Goal: Task Accomplishment & Management: Use online tool/utility

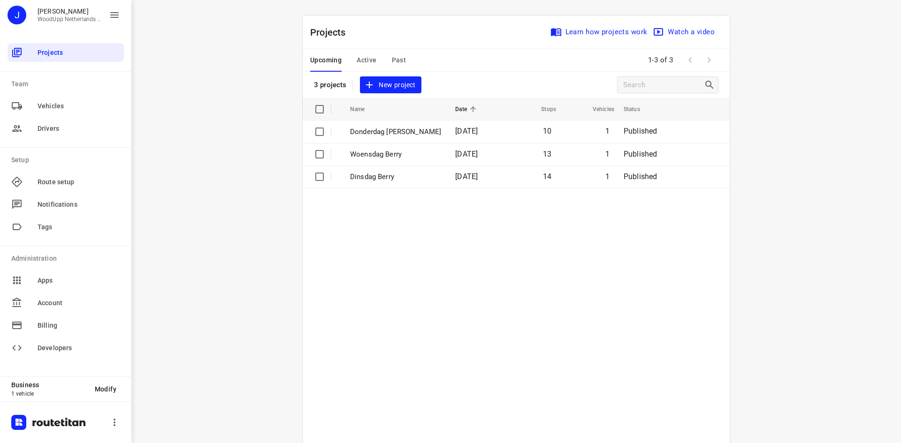
click at [254, 125] on div "i © 2025 Routetitan , © Stadia Maps , © OpenMapTiles © OpenStreetMap contributo…" at bounding box center [515, 221] width 769 height 443
click at [376, 92] on button "New project" at bounding box center [390, 84] width 61 height 17
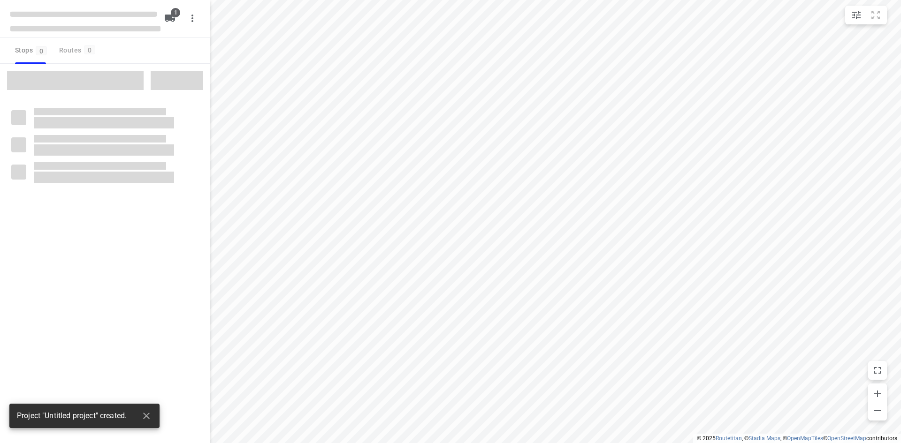
type input "distance"
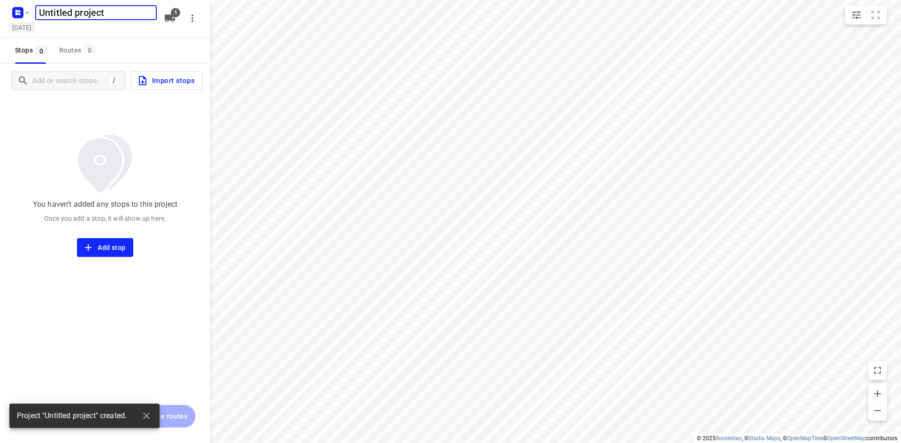
click at [35, 26] on h5 "[DATE]" at bounding box center [21, 27] width 27 height 11
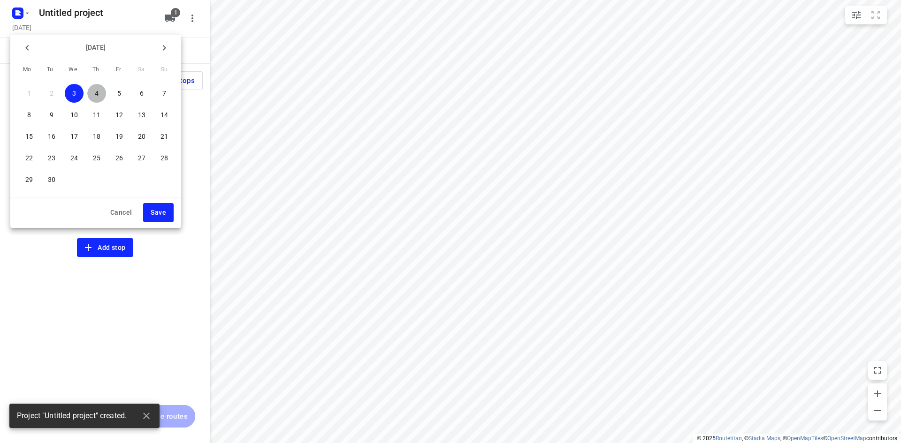
click at [103, 93] on span "4" at bounding box center [96, 93] width 19 height 9
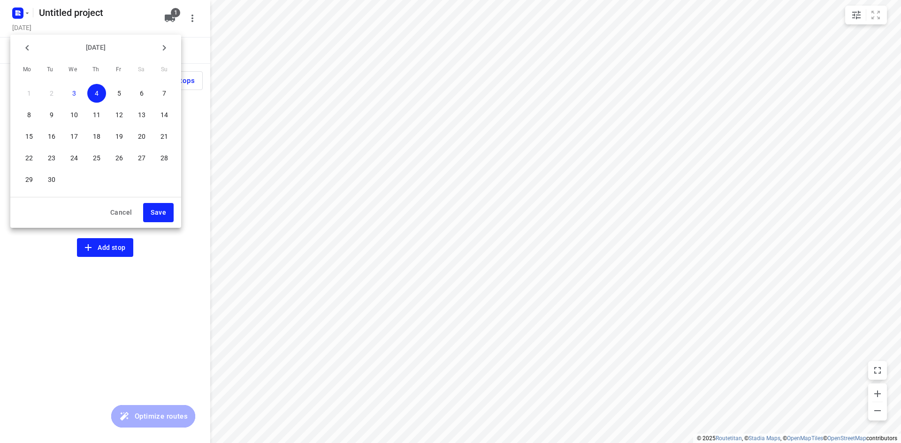
click at [117, 89] on p "5" at bounding box center [119, 93] width 4 height 9
click at [173, 215] on button "Save" at bounding box center [158, 212] width 30 height 19
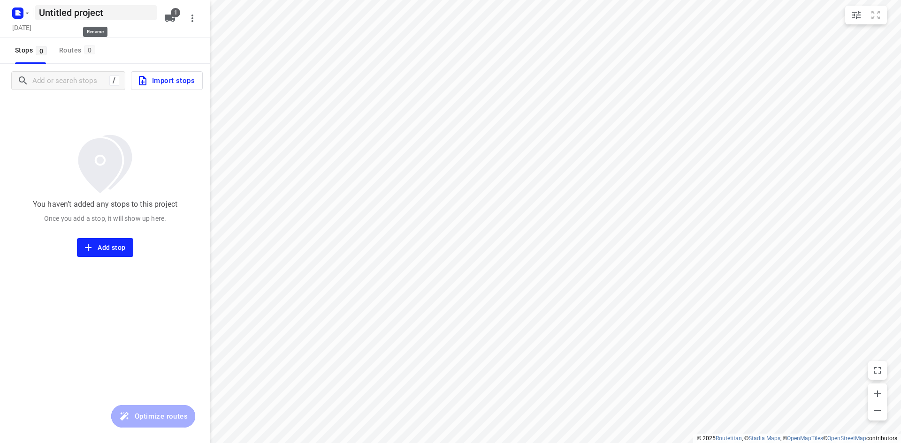
click at [77, 12] on h5 "Untitled project" at bounding box center [95, 12] width 121 height 15
drag, startPoint x: 61, startPoint y: 15, endPoint x: 34, endPoint y: 16, distance: 27.7
click at [34, 15] on div "Untitled project ​" at bounding box center [95, 12] width 125 height 19
type input "[PERSON_NAME]"
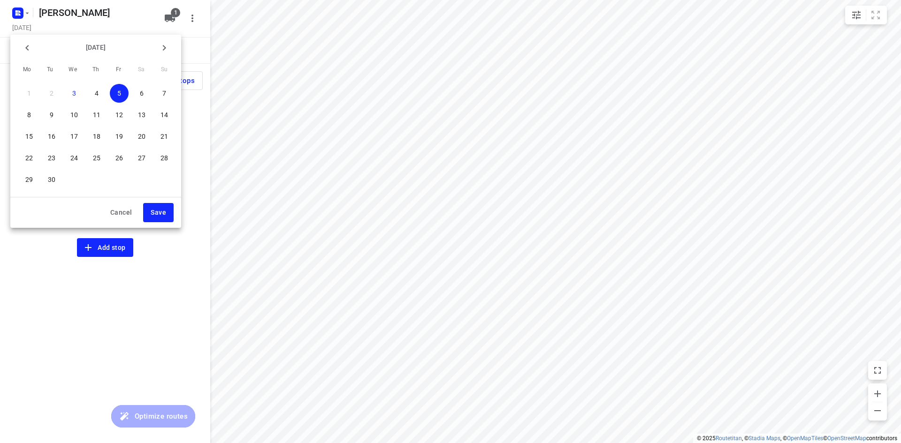
click at [70, 14] on div at bounding box center [450, 221] width 901 height 443
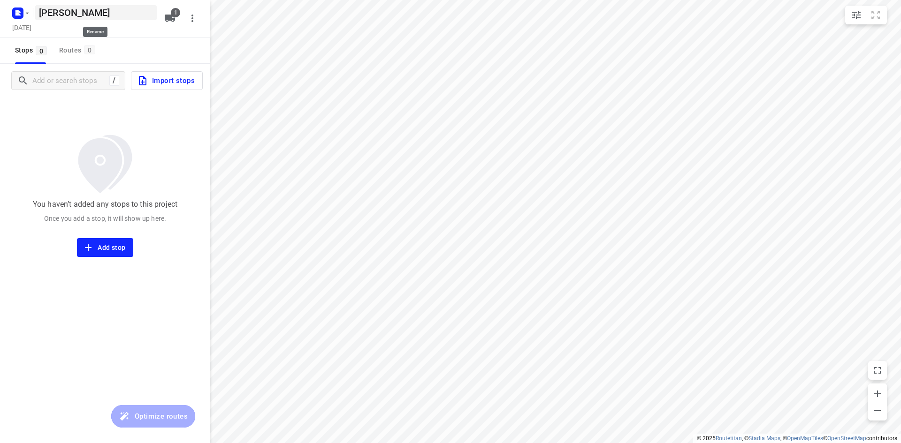
click at [80, 13] on h5 "[PERSON_NAME]" at bounding box center [95, 12] width 121 height 15
click at [80, 13] on input "[PERSON_NAME]" at bounding box center [95, 12] width 121 height 15
type input "Vrijdag [PERSON_NAME]"
click at [80, 97] on div "/ Import stops" at bounding box center [105, 81] width 210 height 34
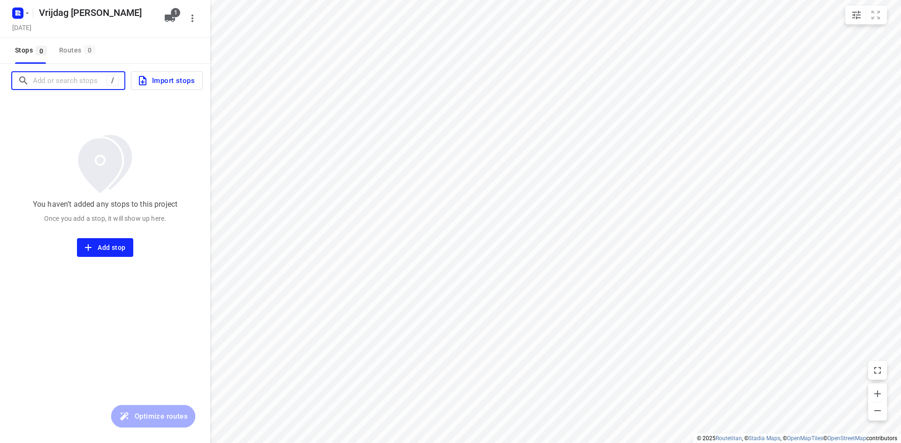
click at [50, 79] on input "Add or search stops" at bounding box center [70, 81] width 74 height 15
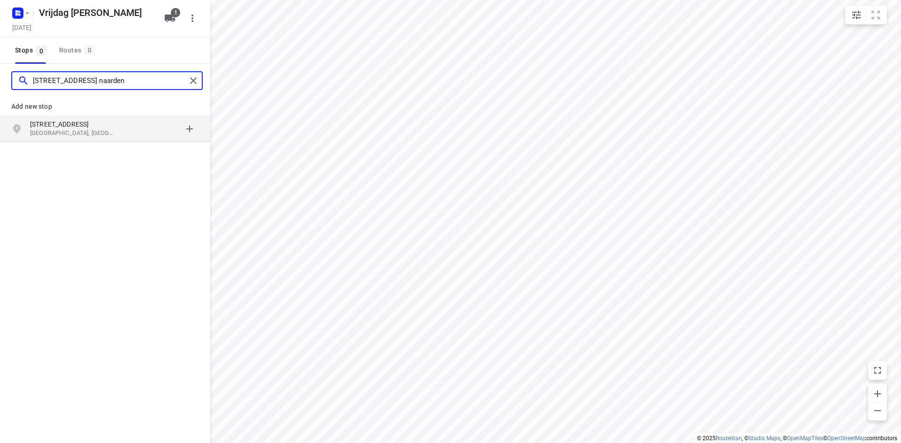
type input "[STREET_ADDRESS] naarden"
click at [85, 125] on p "[STREET_ADDRESS]" at bounding box center [73, 124] width 86 height 9
type input "[STREET_ADDRESS]"
click at [53, 126] on p "[STREET_ADDRESS]" at bounding box center [73, 124] width 86 height 9
type input "[STREET_ADDRESS]"
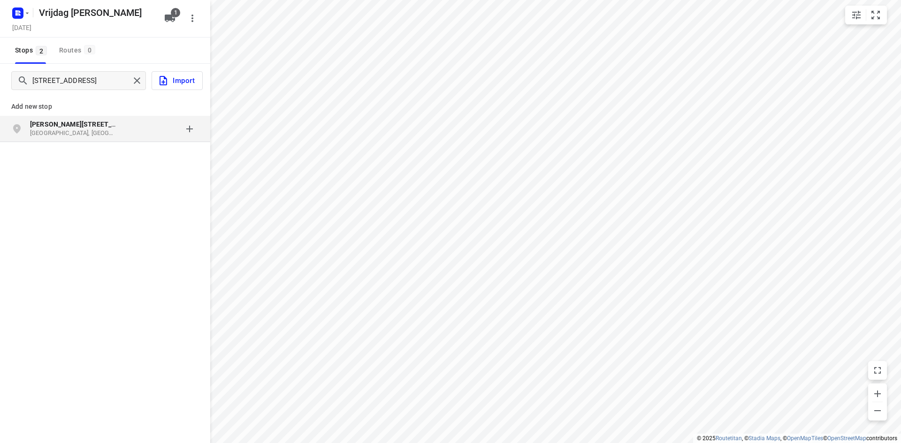
click at [60, 134] on p "[GEOGRAPHIC_DATA], [GEOGRAPHIC_DATA]" at bounding box center [73, 133] width 86 height 9
type input "[PERSON_NAME] 13 heerhugowaard"
click at [70, 125] on p "[PERSON_NAME] 13" at bounding box center [73, 124] width 86 height 9
type input "[STREET_ADDRESS]"
click at [69, 137] on p "[GEOGRAPHIC_DATA], [GEOGRAPHIC_DATA]" at bounding box center [73, 133] width 86 height 9
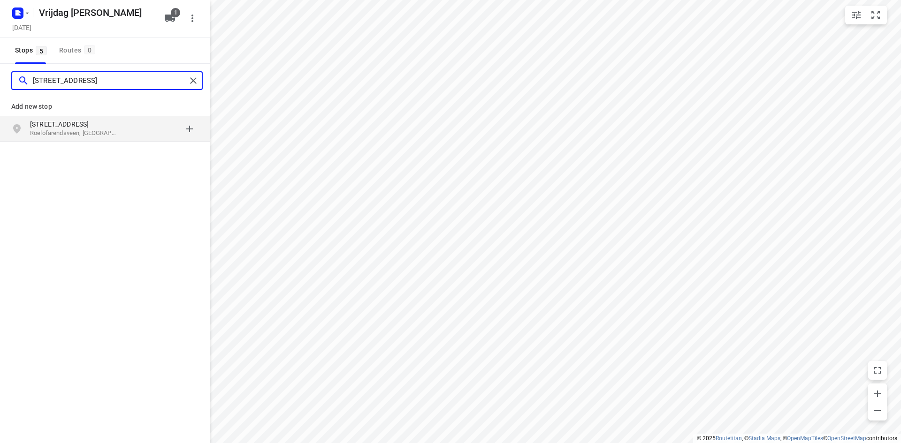
type input "[STREET_ADDRESS]"
click at [70, 128] on p "[STREET_ADDRESS]" at bounding box center [73, 124] width 86 height 9
type input "m"
type input "vijverbos 36 hoofddorp"
click at [77, 125] on p "Vijverbos 36" at bounding box center [73, 124] width 86 height 9
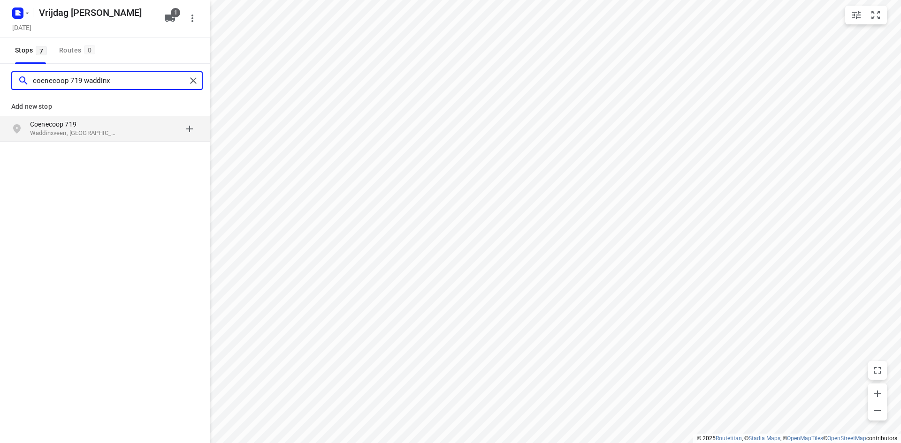
type input "coenecoop 719 waddinx"
click at [80, 123] on p "Coenecoop 719" at bounding box center [73, 124] width 86 height 9
type input "ruysdaellaan 2 alb"
click at [91, 128] on p "[STREET_ADDRESS]" at bounding box center [73, 124] width 86 height 9
type input "de [STREET_ADDRESS] doorn"
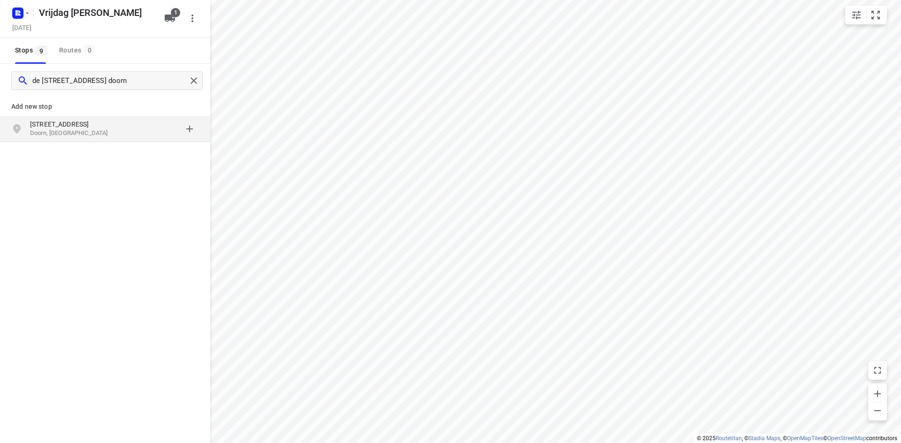
click at [43, 133] on p "Doorn, [GEOGRAPHIC_DATA]" at bounding box center [73, 133] width 86 height 9
type input "[STREET_ADDRESS]"
click at [73, 136] on p "Putten, [GEOGRAPHIC_DATA]" at bounding box center [73, 133] width 86 height 9
type input "deksteen 17 houten"
click at [73, 129] on p "[GEOGRAPHIC_DATA], [GEOGRAPHIC_DATA]" at bounding box center [73, 133] width 86 height 9
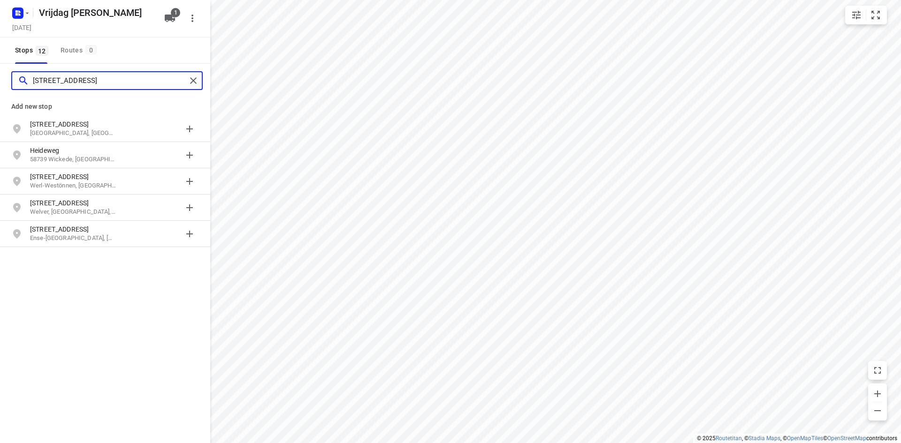
type input "[STREET_ADDRESS]"
click at [73, 129] on p "[GEOGRAPHIC_DATA], [GEOGRAPHIC_DATA]" at bounding box center [73, 133] width 86 height 9
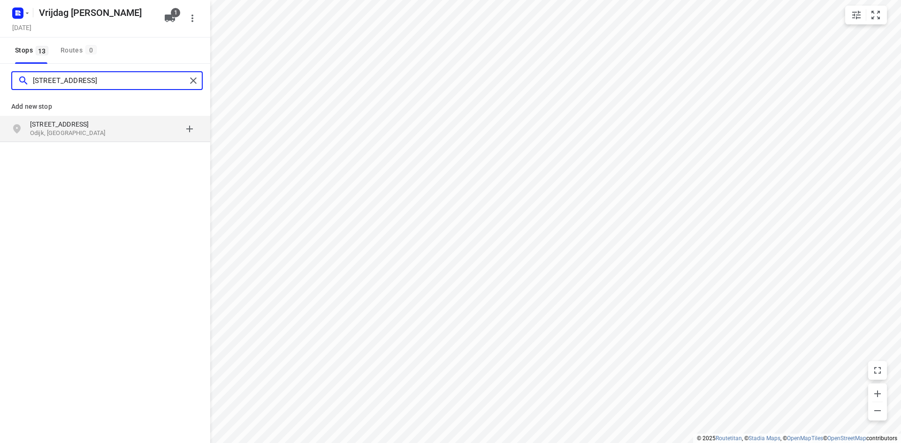
type input "[STREET_ADDRESS]"
click at [74, 127] on p "[STREET_ADDRESS]" at bounding box center [73, 124] width 86 height 9
type input "2e regimentsdok 6 nieuwegein"
click at [78, 129] on p "Nieuwegein, [GEOGRAPHIC_DATA]" at bounding box center [73, 133] width 86 height 9
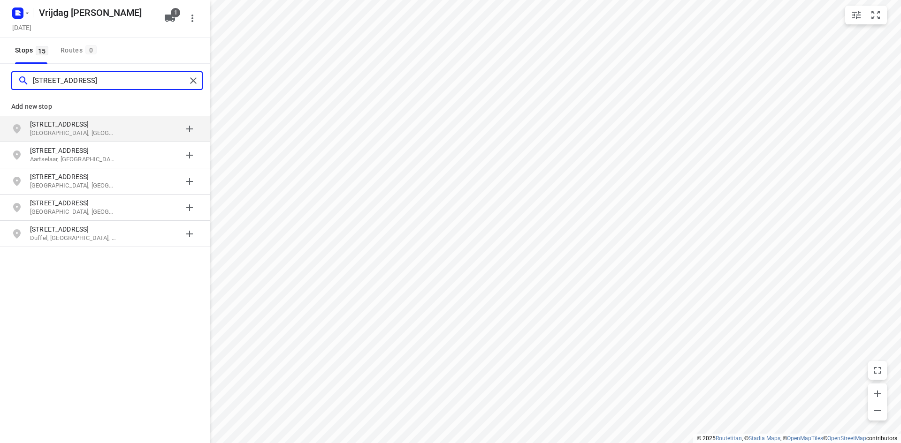
type input "[STREET_ADDRESS]"
click at [78, 129] on p "[STREET_ADDRESS]" at bounding box center [73, 124] width 86 height 9
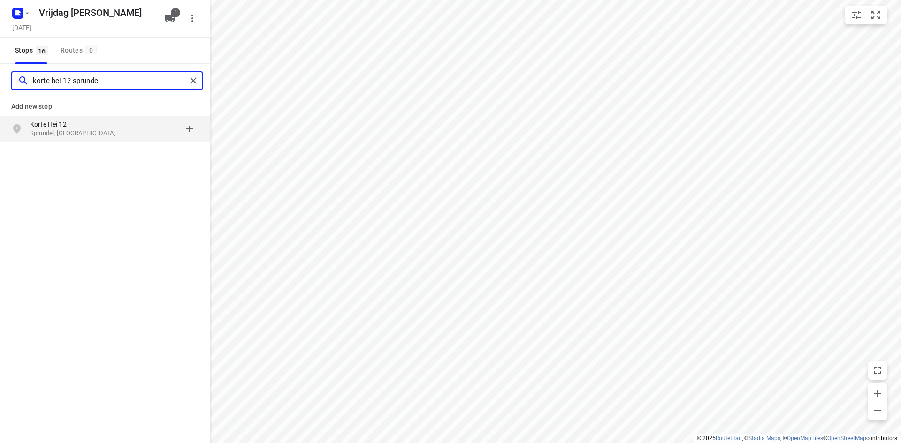
type input "korte hei 12 sprundel"
click at [78, 128] on p "Korte Hei 12" at bounding box center [73, 124] width 86 height 9
type input "everdenberg 5c oosterhout"
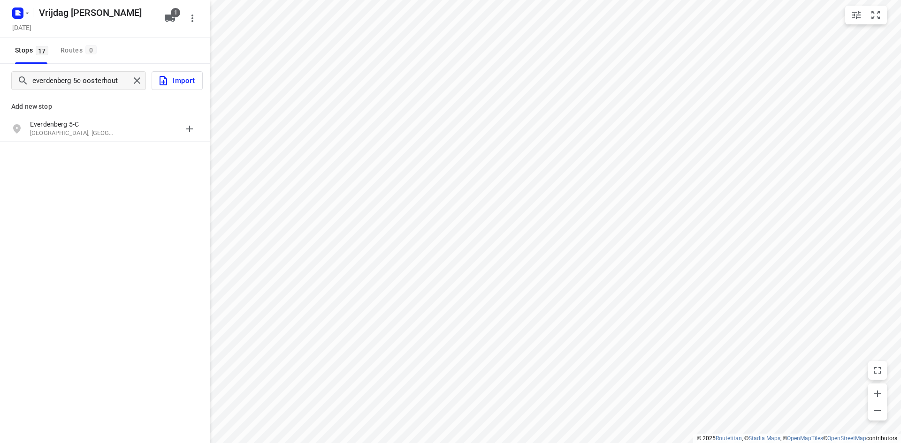
click at [78, 128] on p "Everdenberg 5-C" at bounding box center [73, 124] width 86 height 9
type input "leigraaf 16 tilburg"
click at [76, 128] on p "Leigraaf 16" at bounding box center [73, 124] width 86 height 9
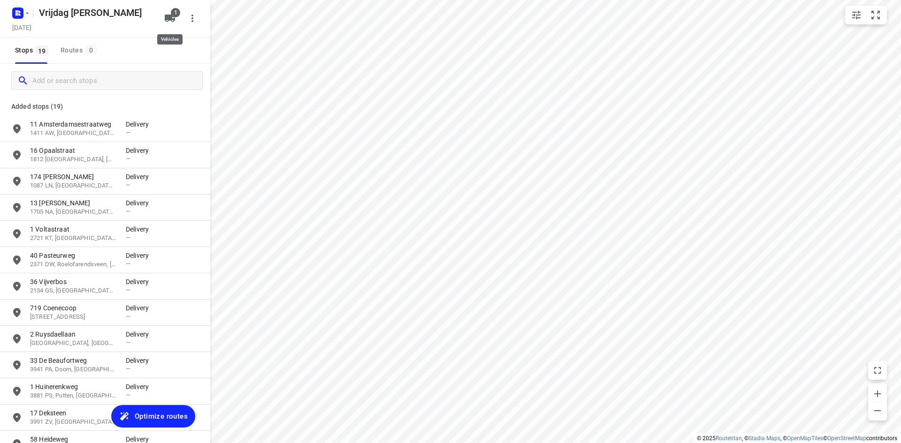
click at [167, 24] on button "1" at bounding box center [169, 18] width 19 height 19
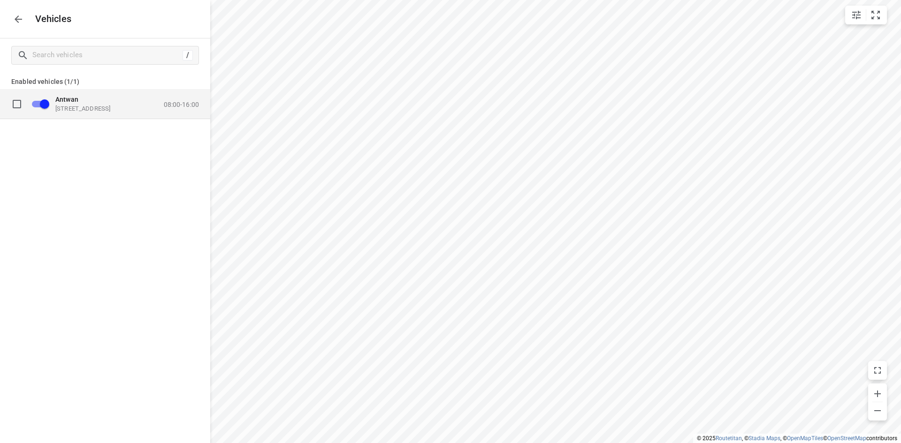
click at [166, 101] on p "08:00-16:00" at bounding box center [181, 104] width 35 height 8
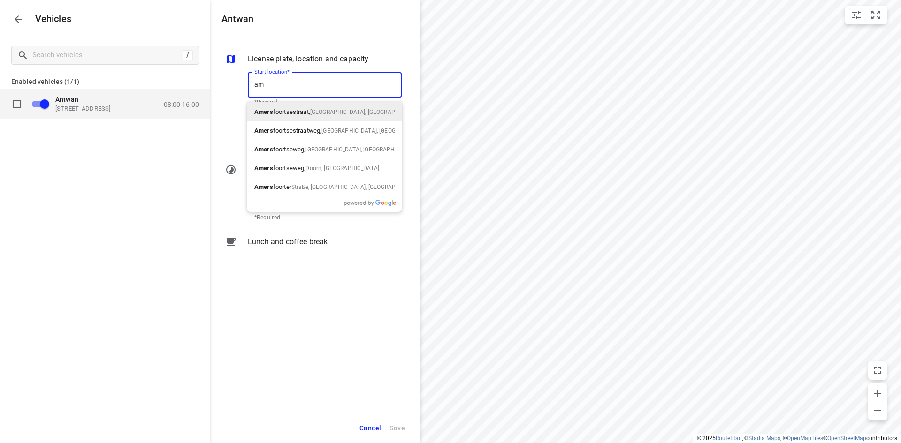
type input "a"
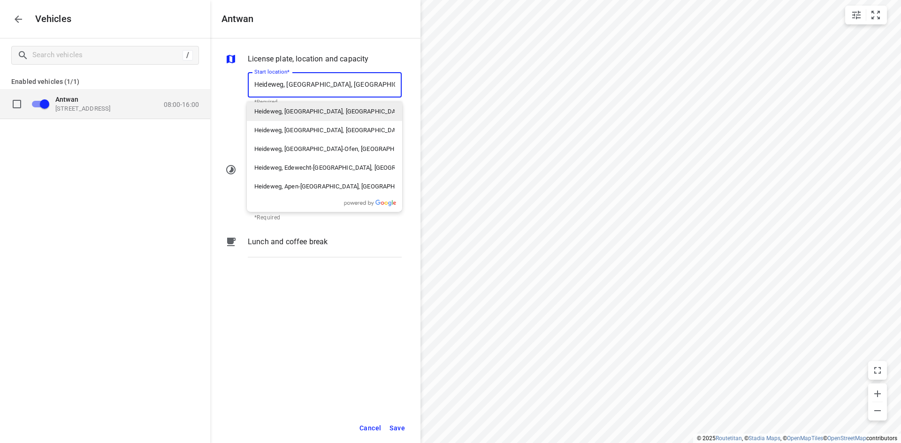
type input "[GEOGRAPHIC_DATA], [GEOGRAPHIC_DATA], [GEOGRAPHIC_DATA]"
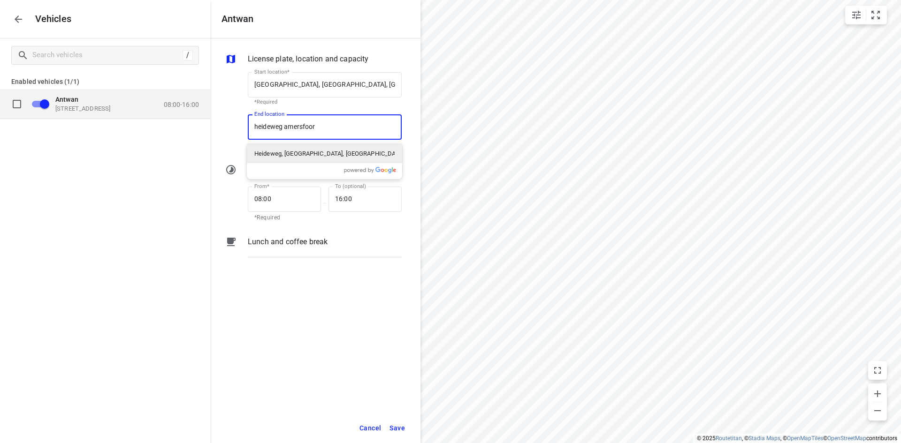
type input "[DEMOGRAPHIC_DATA] [GEOGRAPHIC_DATA]"
type input "[GEOGRAPHIC_DATA], [GEOGRAPHIC_DATA], [GEOGRAPHIC_DATA]"
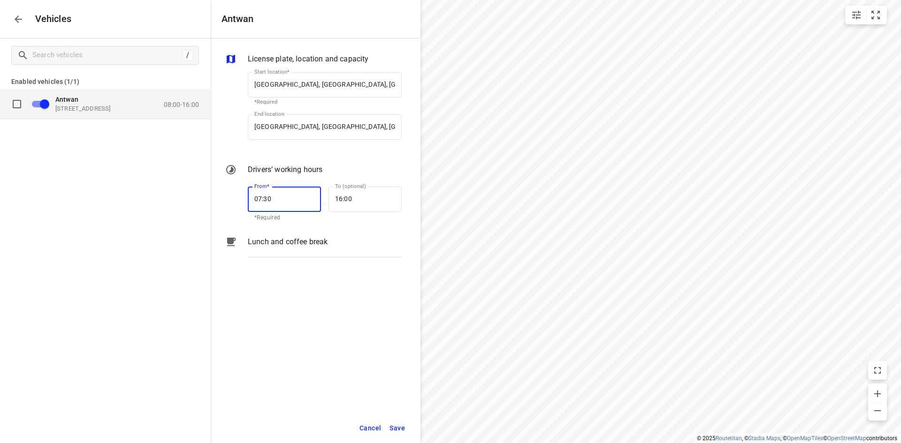
type input "07:30"
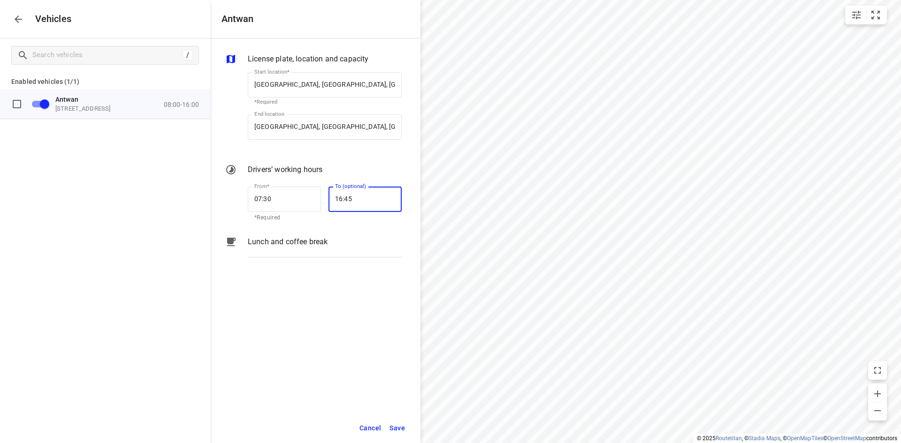
type input "16:45"
click at [409, 431] on button "Save" at bounding box center [397, 428] width 24 height 19
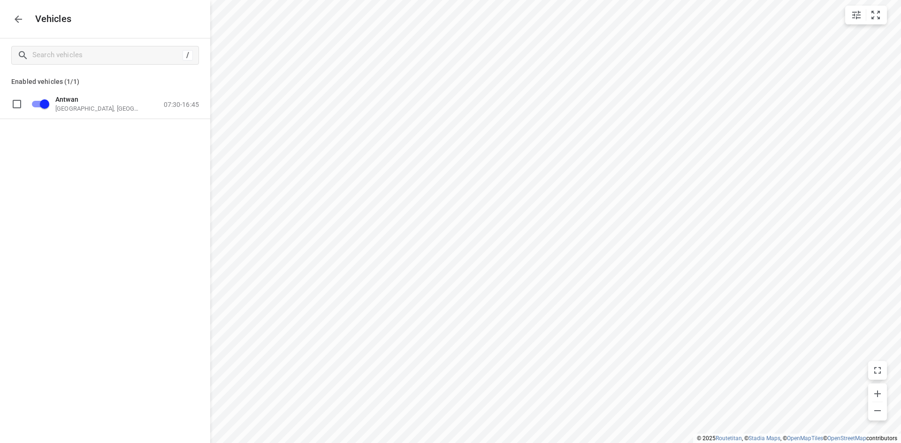
click at [16, 18] on icon "button" at bounding box center [19, 19] width 8 height 8
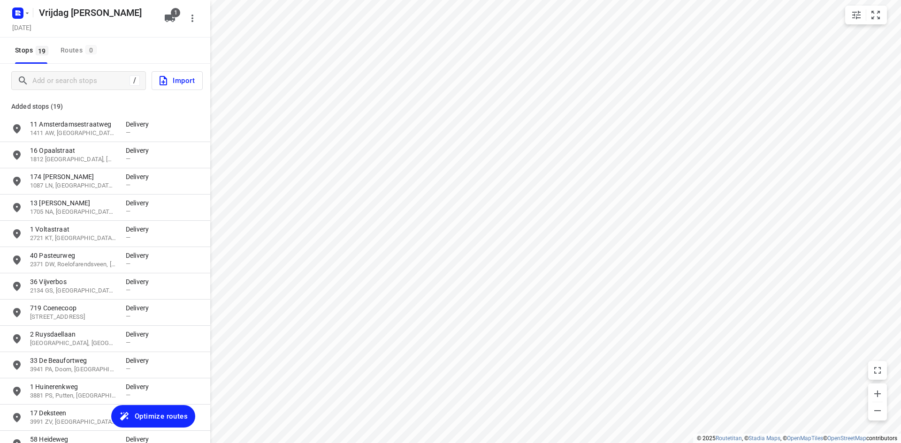
click at [161, 410] on span "Optimize routes" at bounding box center [161, 416] width 53 height 12
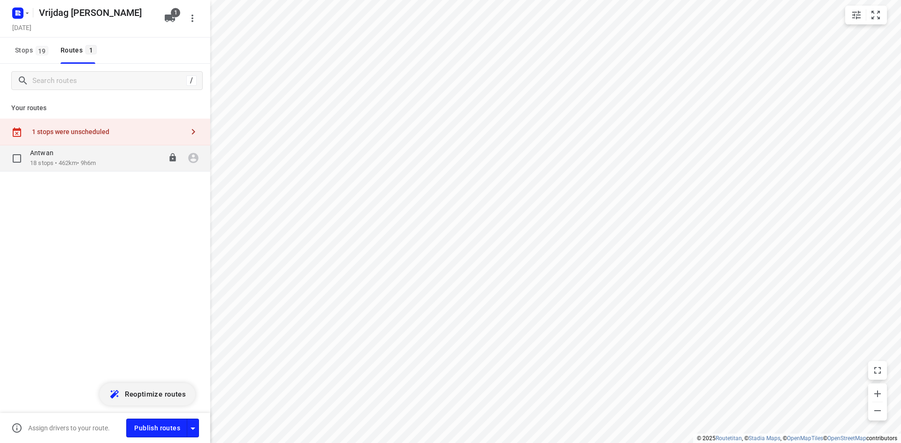
click at [37, 164] on p "18 stops • 462km • 9h6m" at bounding box center [63, 163] width 66 height 9
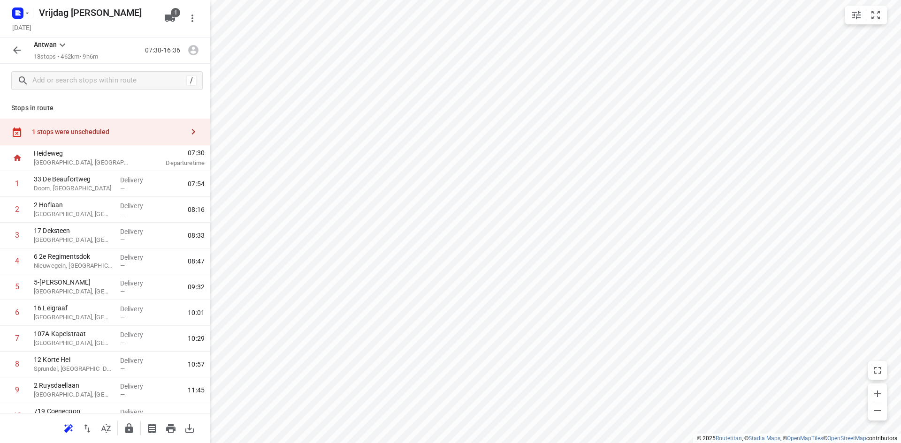
click at [89, 140] on div "1 stops were unscheduled" at bounding box center [105, 132] width 210 height 27
click at [223, 86] on input "grid" at bounding box center [227, 84] width 19 height 19
click at [408, 81] on icon "button" at bounding box center [403, 81] width 11 height 11
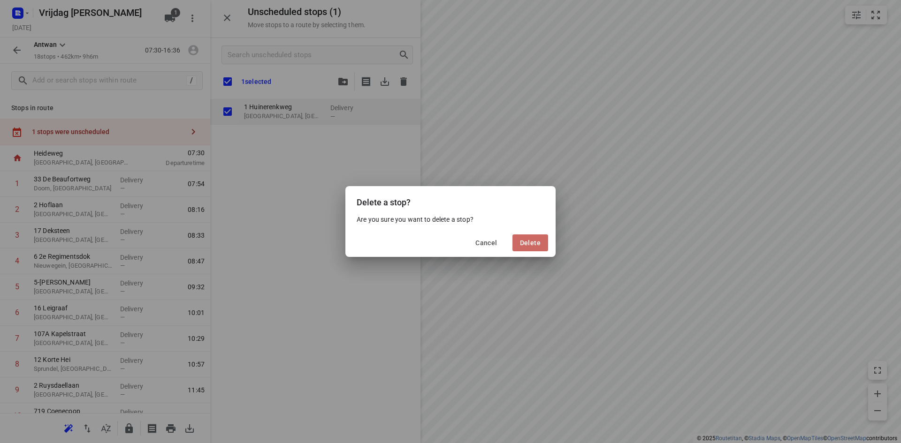
click at [532, 239] on button "Delete" at bounding box center [530, 243] width 36 height 17
checkbox input "true"
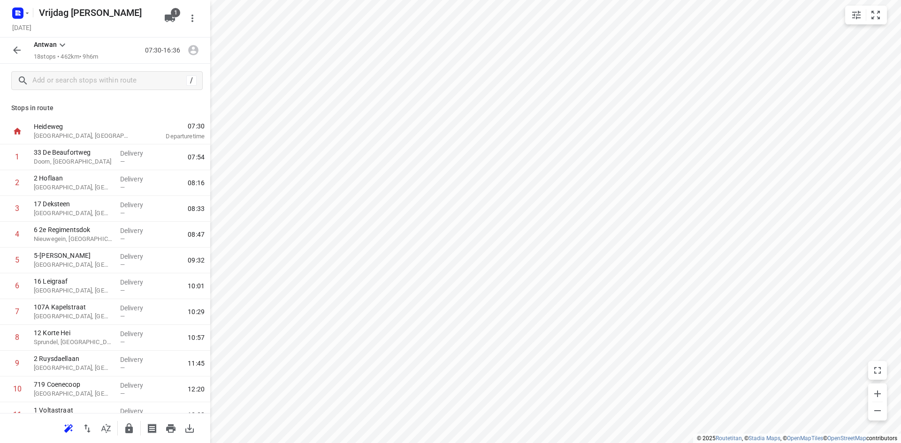
click at [107, 108] on p "Stops in route" at bounding box center [105, 108] width 188 height 10
click at [73, 157] on p "33 De Beaufortweg" at bounding box center [73, 152] width 79 height 9
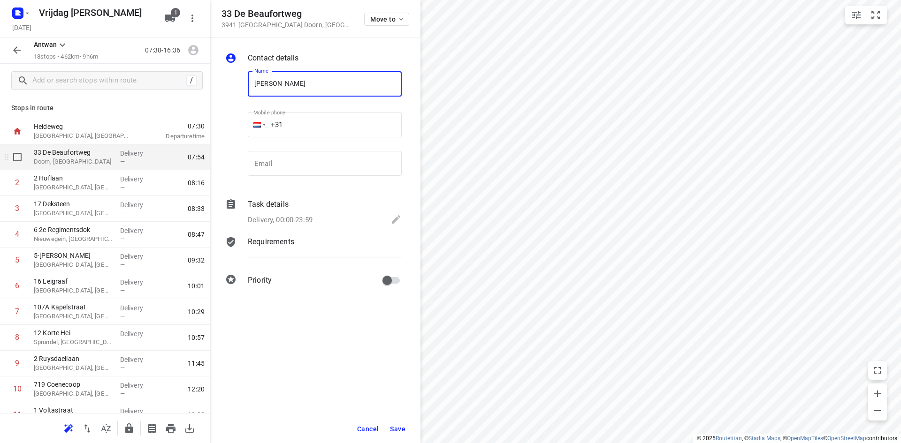
type input "[PERSON_NAME]"
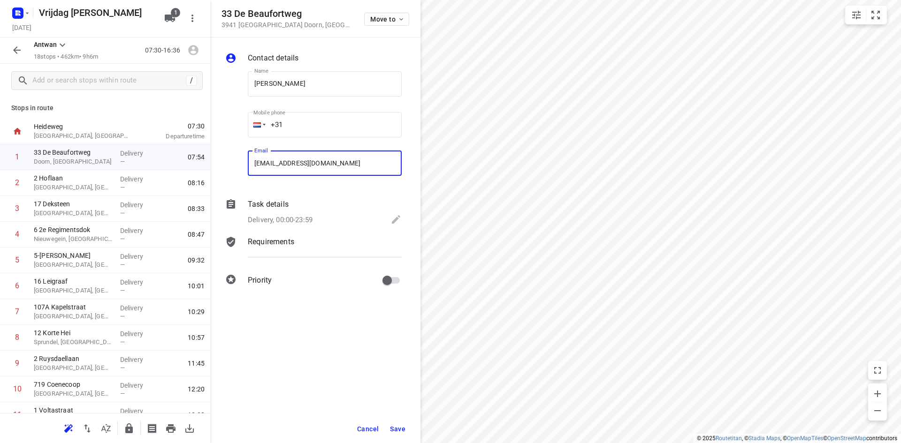
type input "[EMAIL_ADDRESS][DOMAIN_NAME]"
click at [398, 429] on span "Save" at bounding box center [397, 429] width 15 height 8
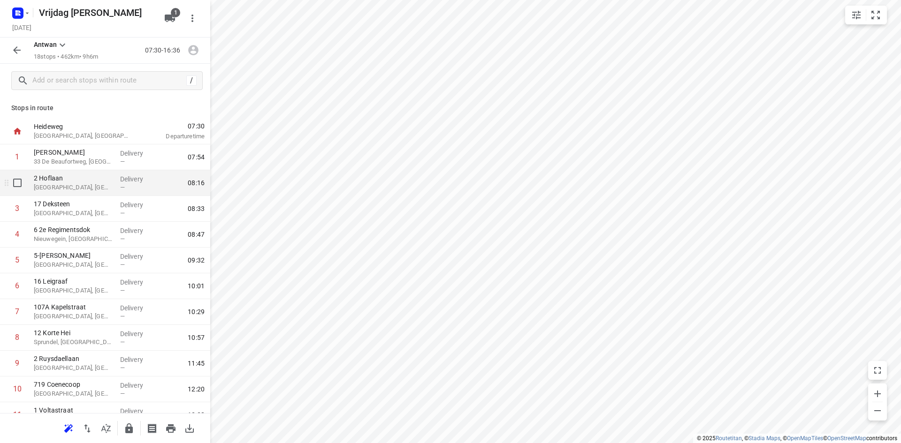
click at [49, 193] on div "[STREET_ADDRESS]" at bounding box center [73, 183] width 86 height 26
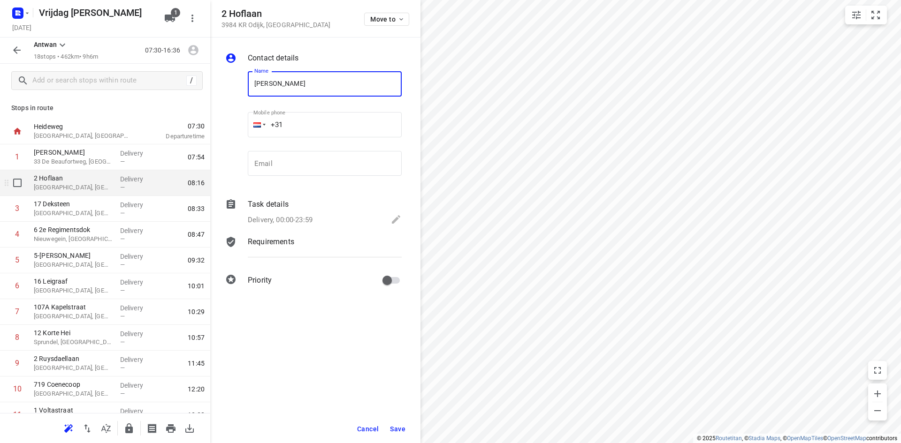
type input "[PERSON_NAME]"
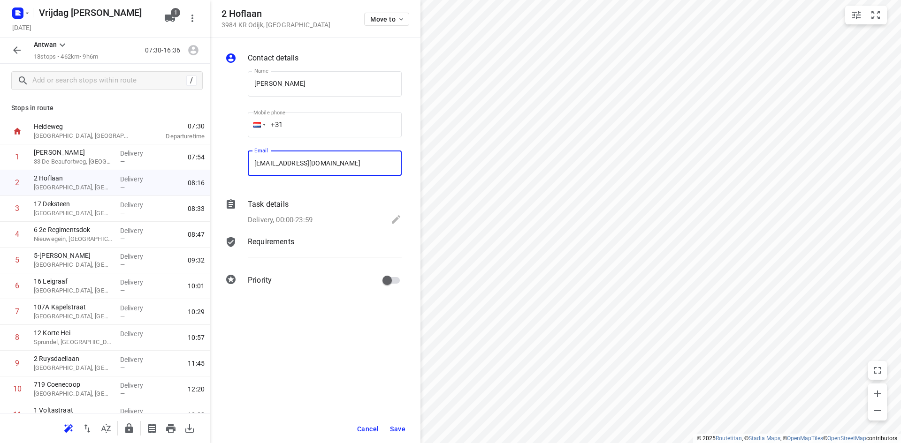
type input "[EMAIL_ADDRESS][DOMAIN_NAME]"
click at [402, 425] on button "Save" at bounding box center [397, 429] width 23 height 17
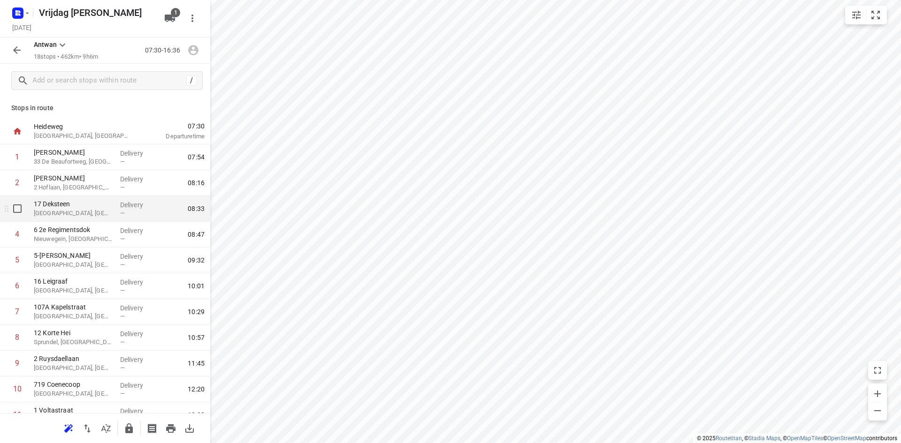
click at [84, 212] on p "[GEOGRAPHIC_DATA], [GEOGRAPHIC_DATA]" at bounding box center [73, 213] width 79 height 9
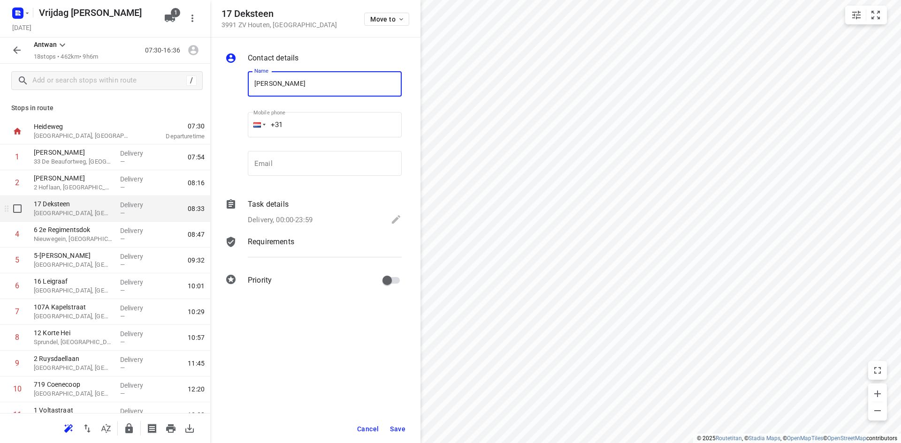
type input "[PERSON_NAME]"
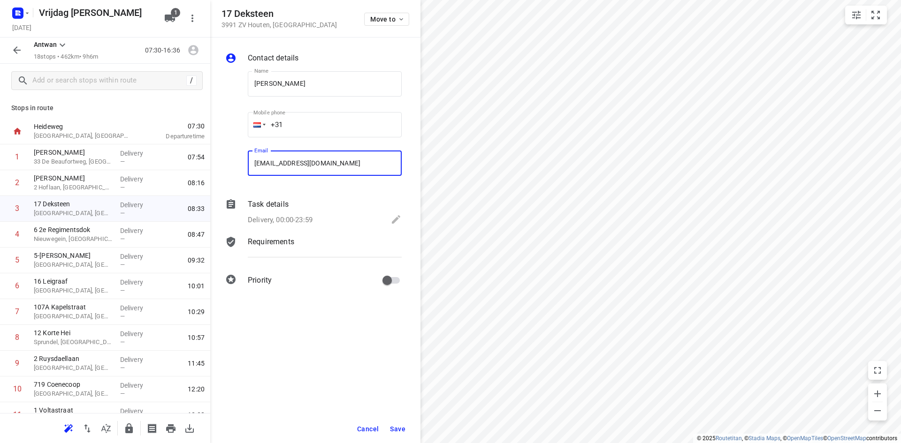
type input "[EMAIL_ADDRESS][DOMAIN_NAME]"
click at [403, 429] on span "Save" at bounding box center [397, 429] width 15 height 8
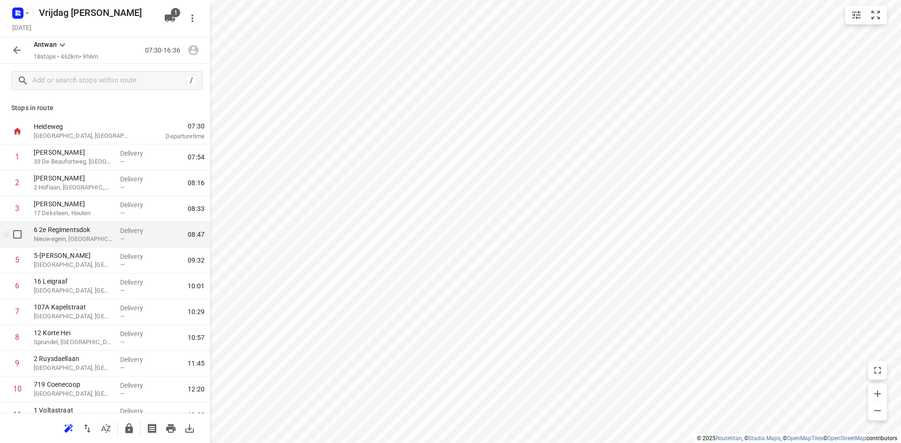
click at [102, 243] on p "Nieuwegein, [GEOGRAPHIC_DATA]" at bounding box center [73, 239] width 79 height 9
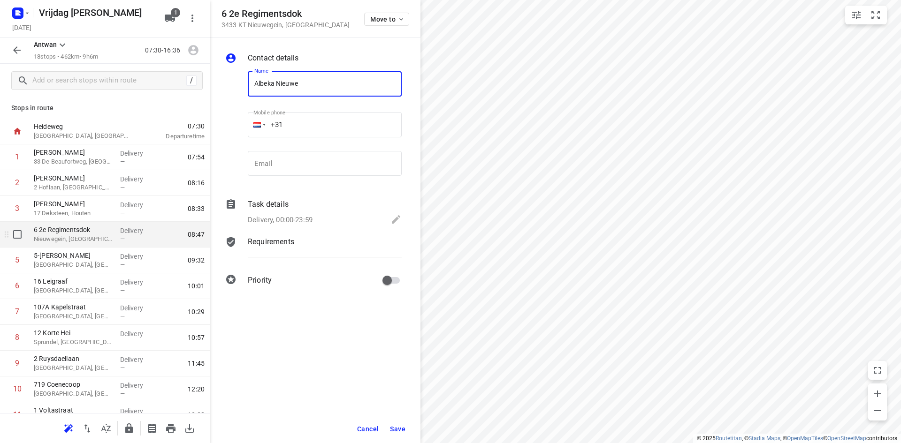
type input "[PERSON_NAME]"
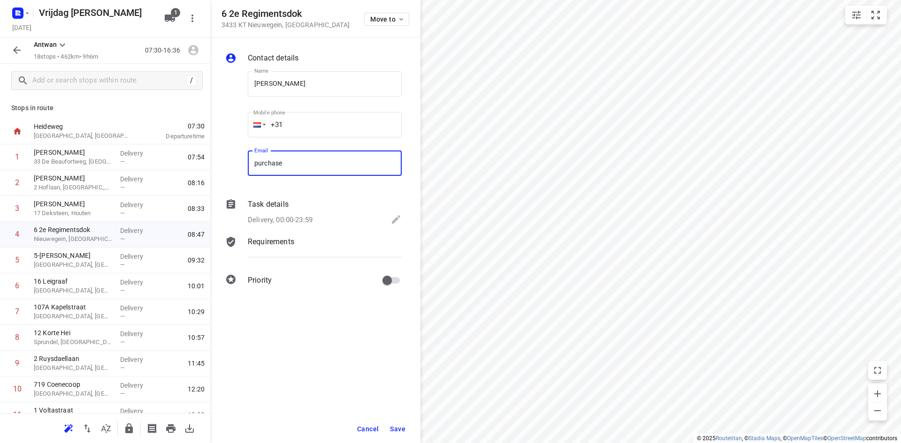
type input "[EMAIL_ADDRESS][DOMAIN_NAME]"
click at [399, 430] on span "Save" at bounding box center [397, 429] width 15 height 8
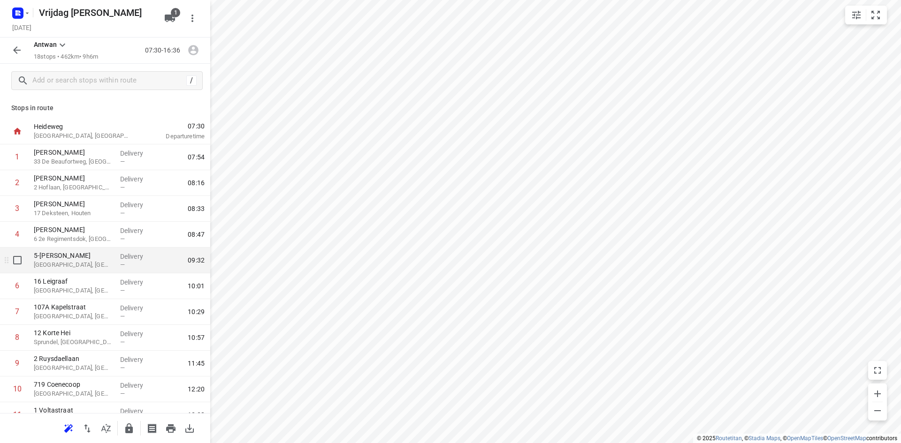
click at [64, 266] on p "[GEOGRAPHIC_DATA], [GEOGRAPHIC_DATA]" at bounding box center [73, 264] width 79 height 9
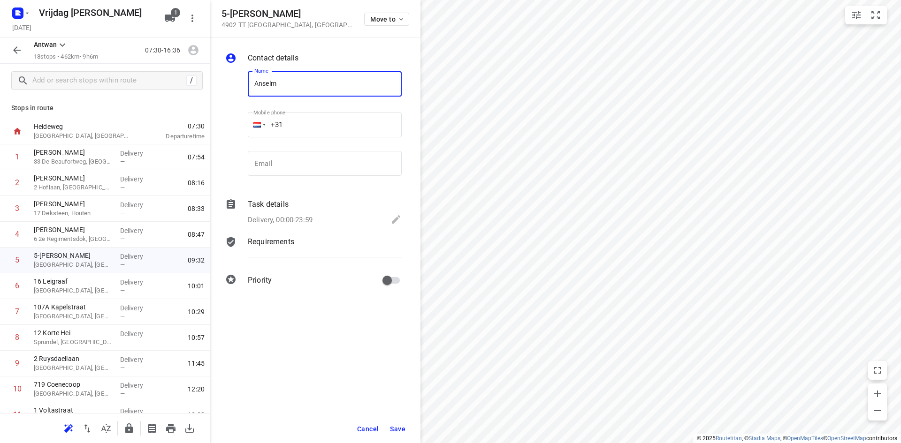
type input "[PERSON_NAME] interieurbouw [PERSON_NAME]"
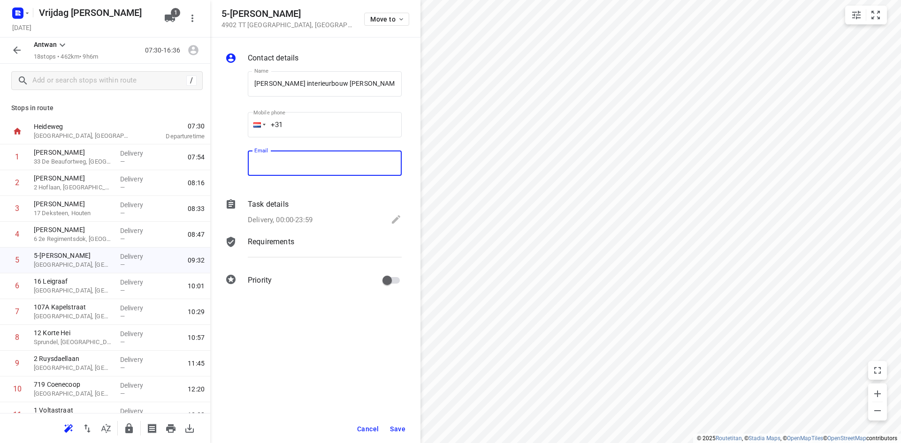
click at [294, 174] on input "email" at bounding box center [325, 163] width 154 height 25
type input "[EMAIL_ADDRESS][DOMAIN_NAME]"
click at [402, 429] on span "Save" at bounding box center [397, 429] width 15 height 8
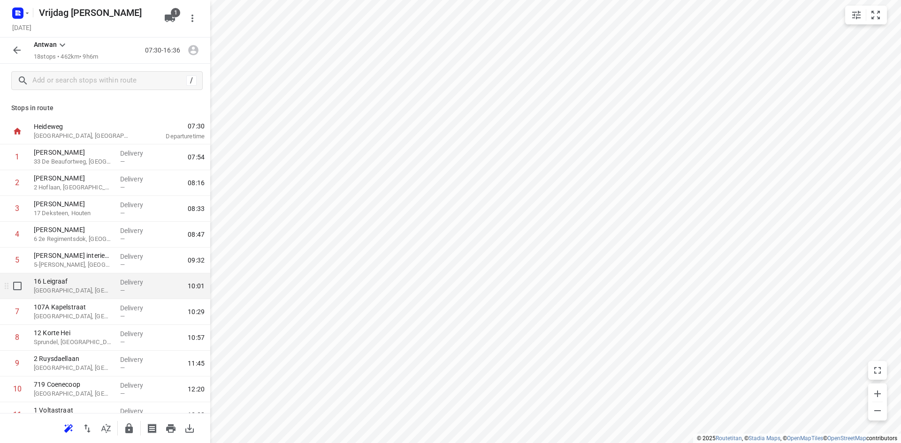
click at [74, 291] on div "1 [PERSON_NAME] 33 [PERSON_NAME], Doorn Delivery — 07:54 2 [PERSON_NAME] 2 [PER…" at bounding box center [105, 376] width 210 height 464
click at [75, 291] on p "[GEOGRAPHIC_DATA], [GEOGRAPHIC_DATA]" at bounding box center [73, 290] width 79 height 9
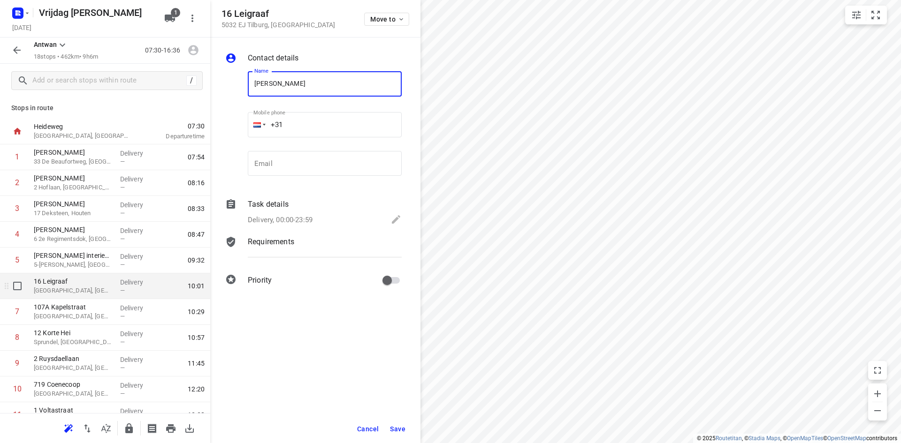
type input "[PERSON_NAME]"
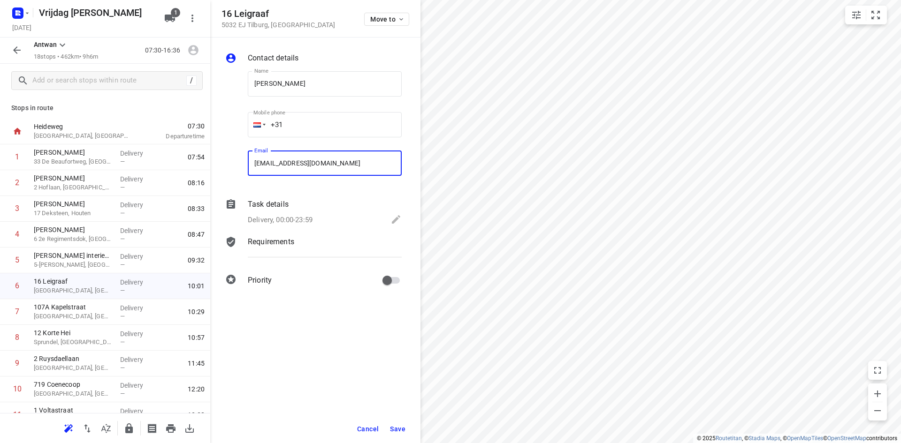
type input "[EMAIL_ADDRESS][DOMAIN_NAME]"
click at [406, 425] on button "Save" at bounding box center [397, 429] width 23 height 17
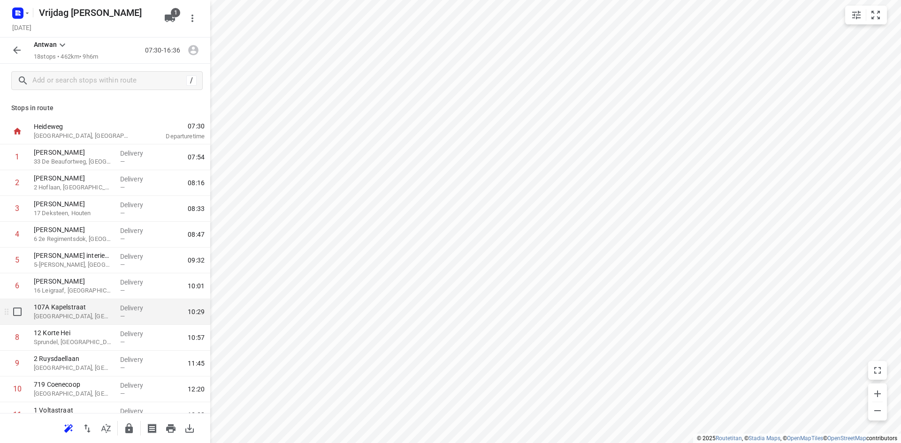
click at [88, 324] on div "[STREET_ADDRESS]" at bounding box center [73, 312] width 86 height 26
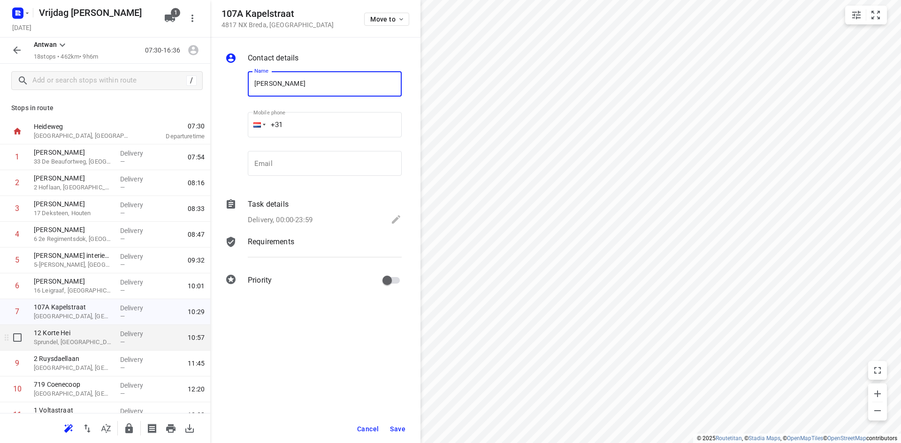
type input "[PERSON_NAME]"
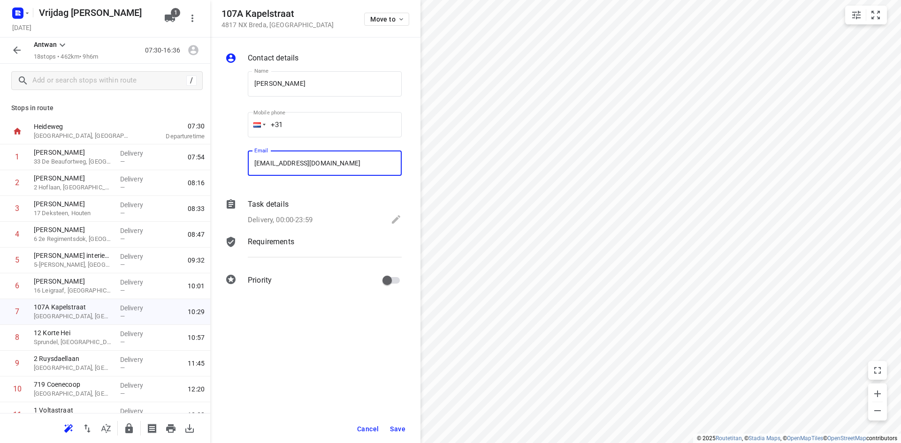
type input "[EMAIL_ADDRESS][DOMAIN_NAME]"
click at [398, 428] on span "Save" at bounding box center [397, 429] width 15 height 8
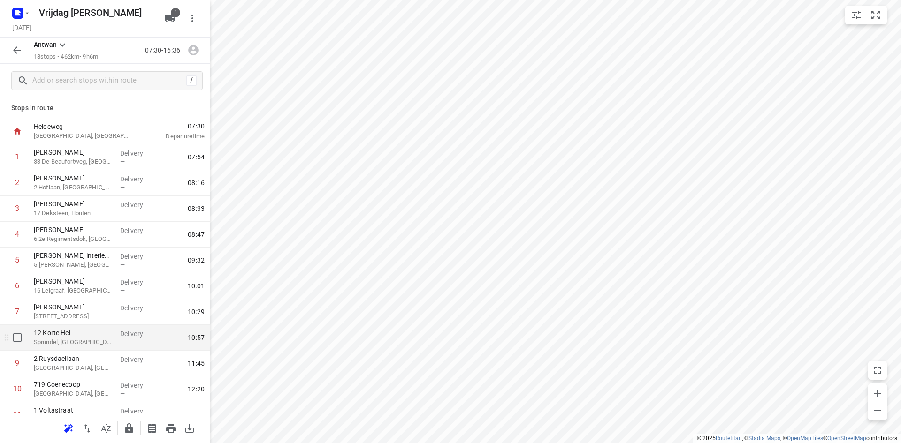
click at [75, 346] on p "Sprundel, [GEOGRAPHIC_DATA]" at bounding box center [73, 342] width 79 height 9
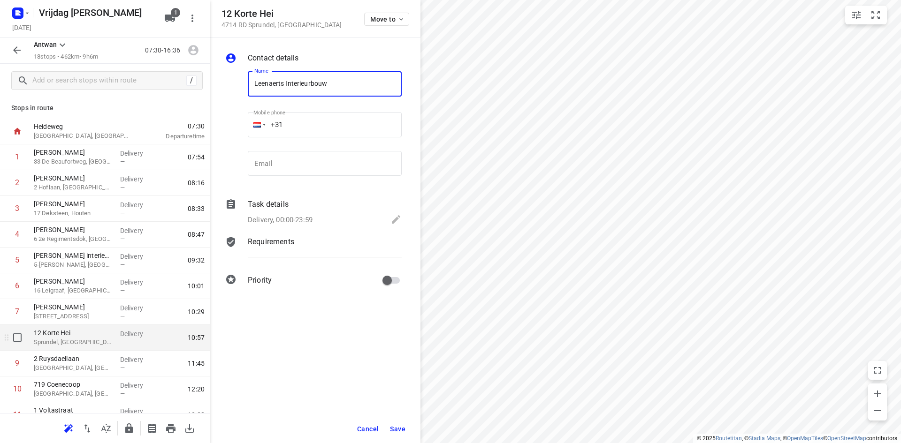
type input "Leenaerts Interieurbouw"
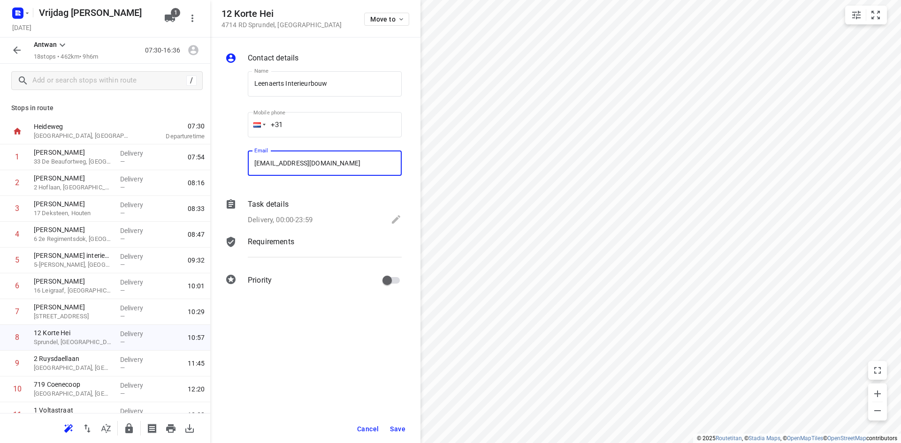
type input "[EMAIL_ADDRESS][DOMAIN_NAME]"
click at [395, 427] on span "Save" at bounding box center [397, 429] width 15 height 8
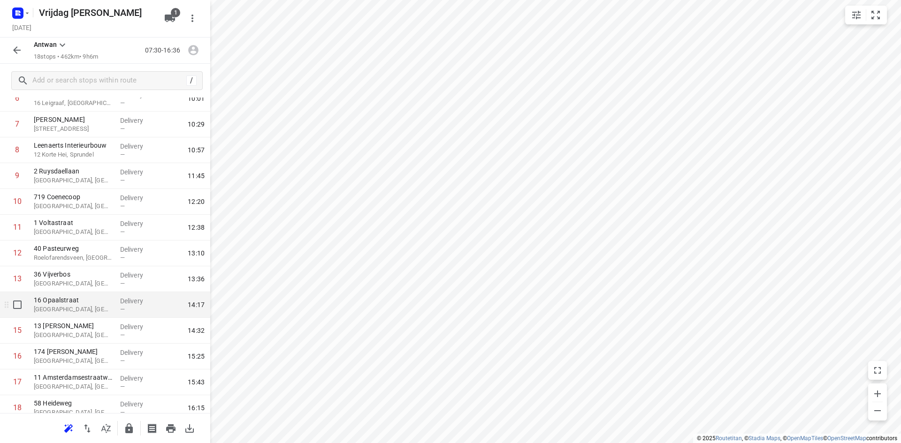
scroll to position [94, 0]
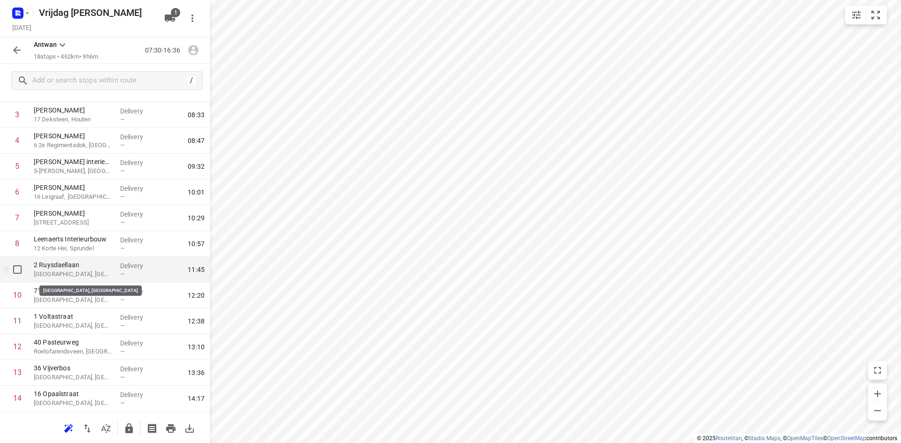
click at [71, 272] on p "[GEOGRAPHIC_DATA], [GEOGRAPHIC_DATA]" at bounding box center [73, 274] width 79 height 9
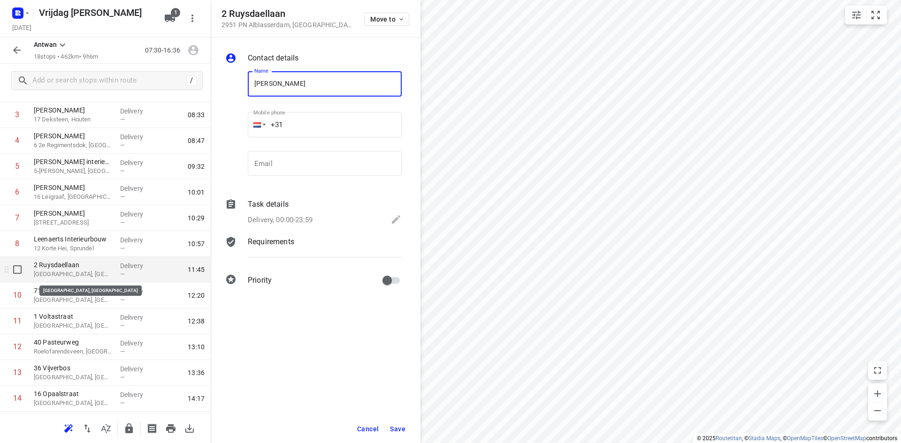
type input "[PERSON_NAME]"
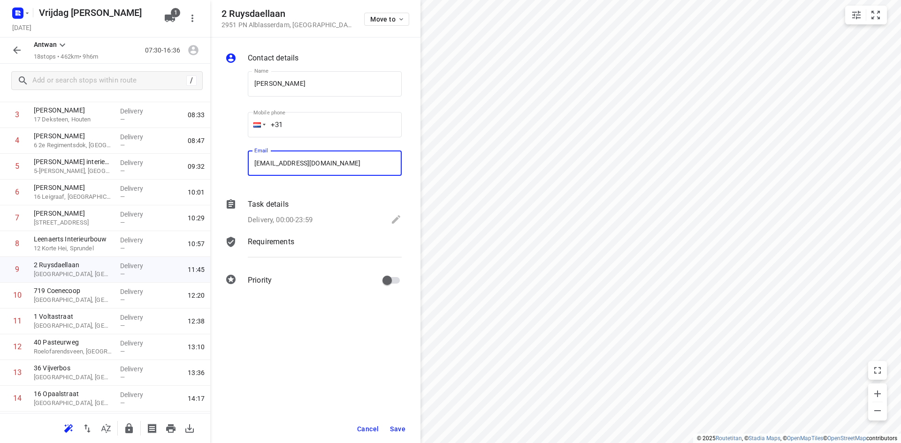
type input "[EMAIL_ADDRESS][DOMAIN_NAME]"
click at [401, 425] on span "Save" at bounding box center [397, 429] width 15 height 8
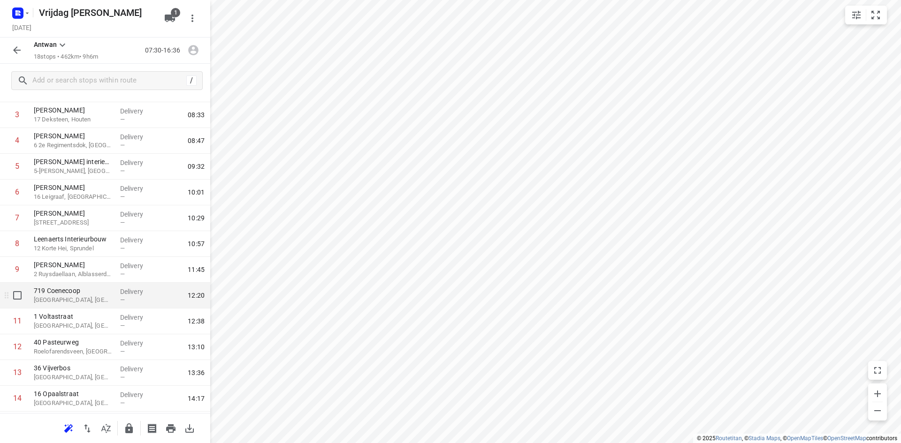
click at [77, 305] on div "719 Coenecoop Waddinxveen, [GEOGRAPHIC_DATA]" at bounding box center [73, 296] width 86 height 26
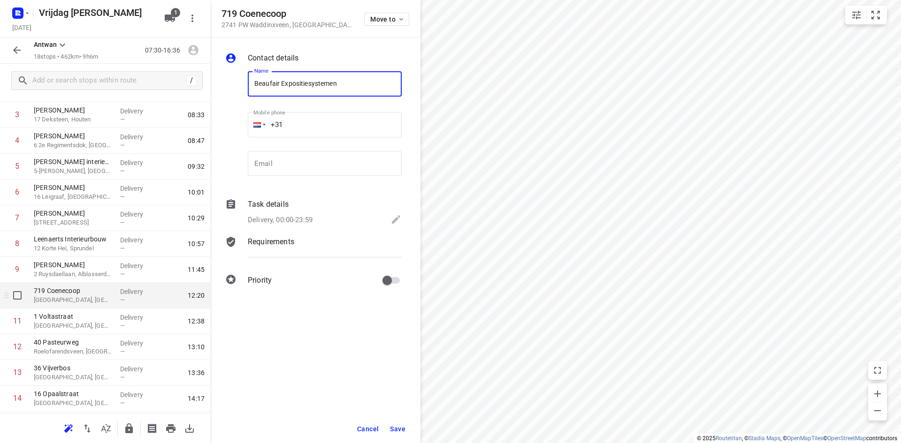
type input "Beaufair Expositiesystemen"
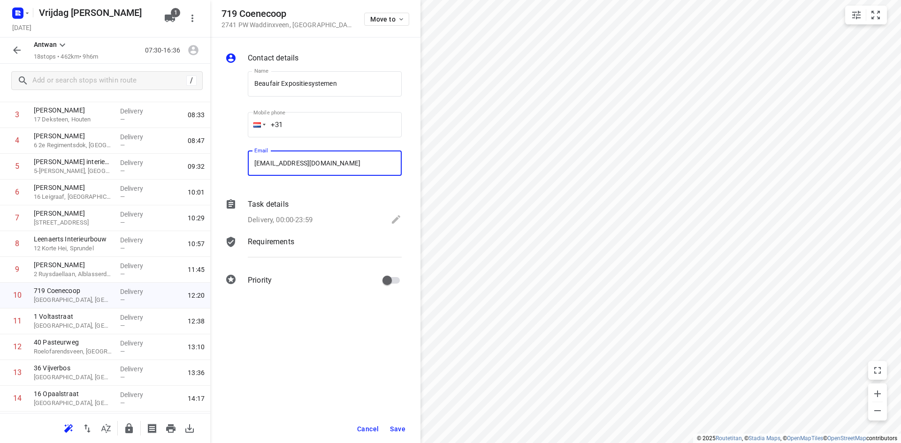
type input "[EMAIL_ADDRESS][DOMAIN_NAME]"
click at [405, 427] on button "Save" at bounding box center [397, 429] width 23 height 17
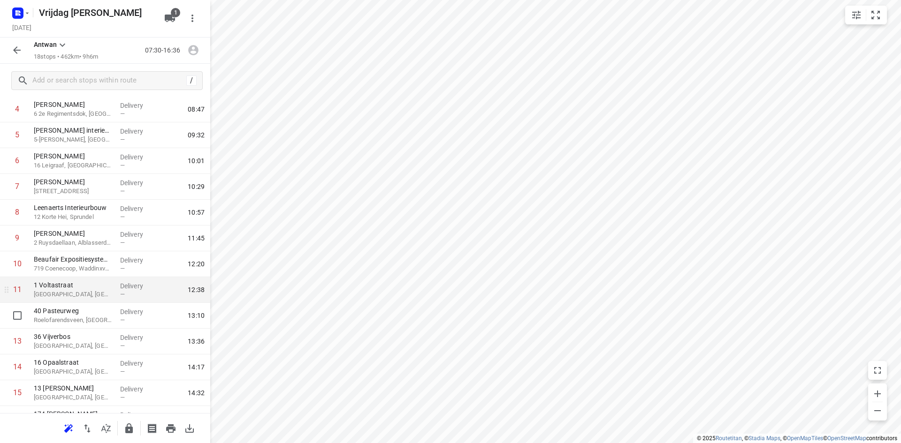
scroll to position [141, 0]
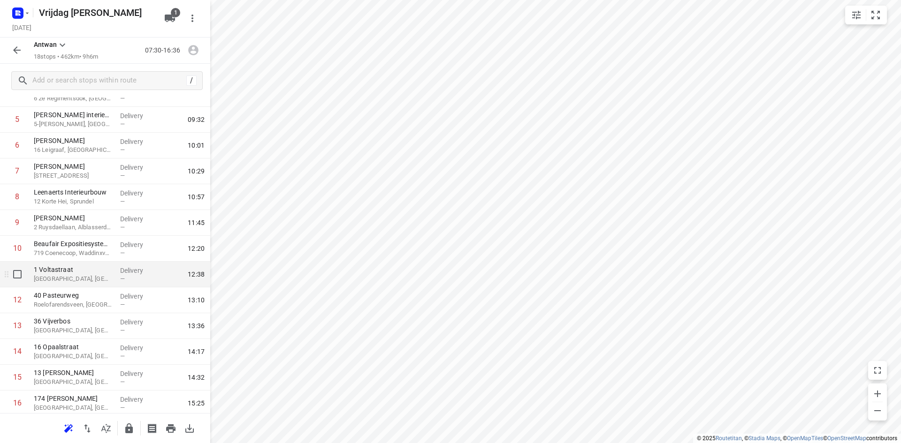
click at [71, 279] on p "[GEOGRAPHIC_DATA], [GEOGRAPHIC_DATA]" at bounding box center [73, 278] width 79 height 9
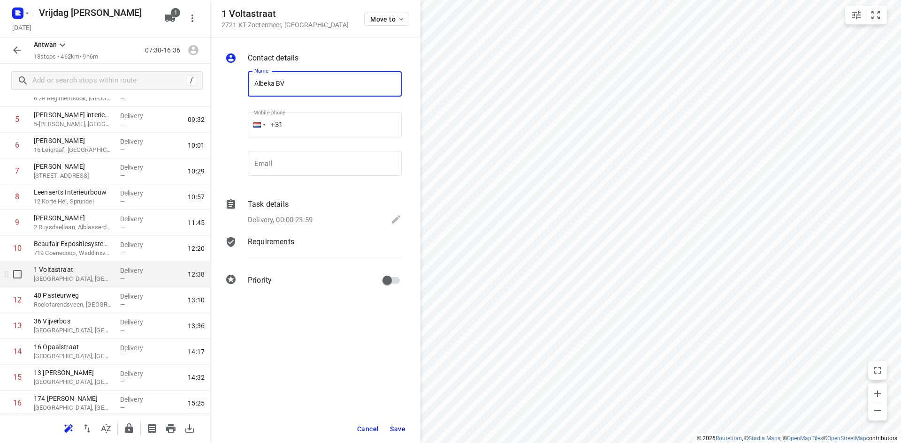
type input "Albeka BV [PERSON_NAME]"
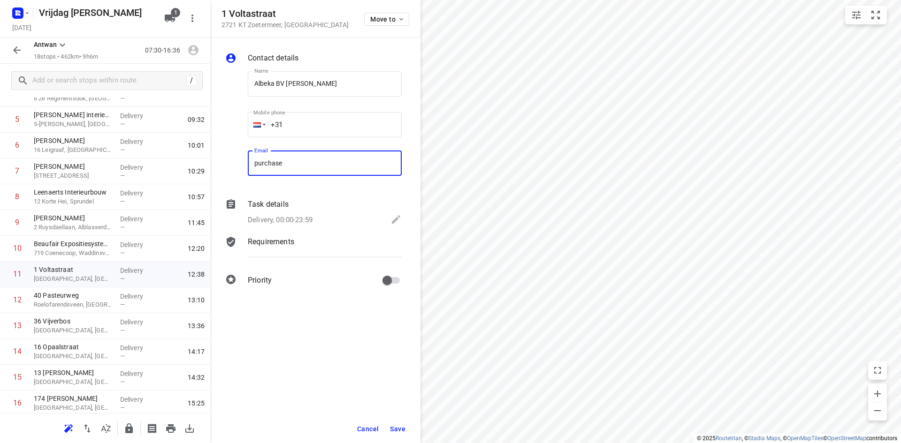
type input "[EMAIL_ADDRESS][DOMAIN_NAME]"
click at [395, 425] on span "Save" at bounding box center [397, 429] width 15 height 8
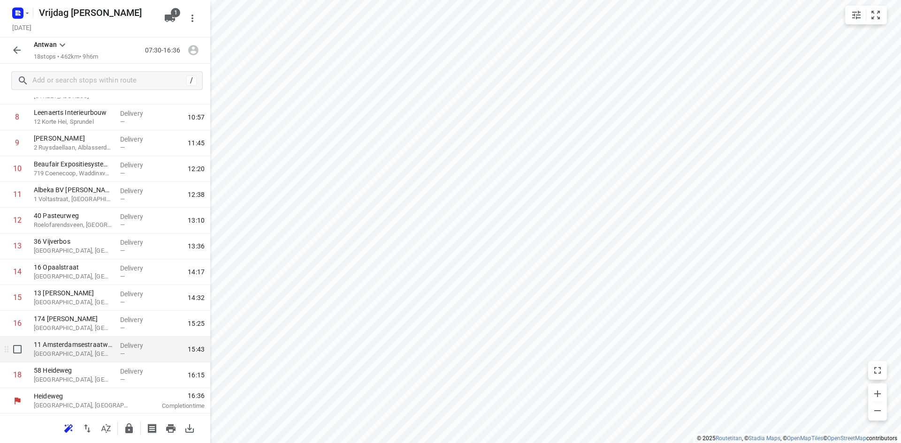
scroll to position [221, 0]
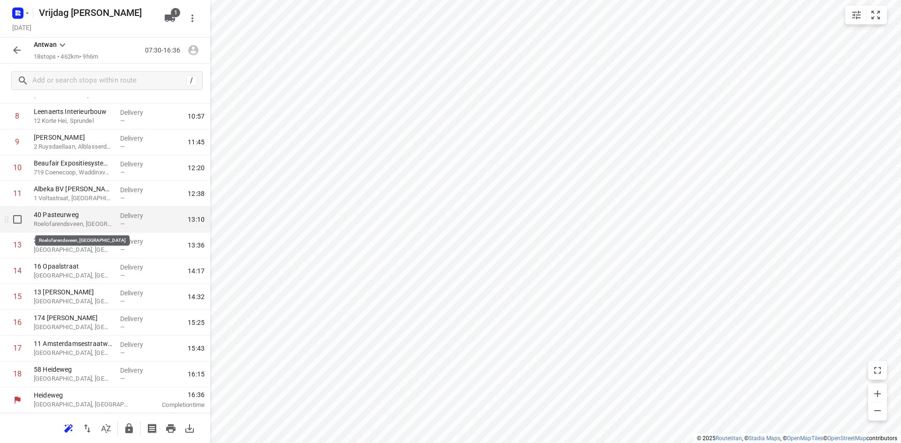
click at [58, 220] on p "Roelofarendsveen, [GEOGRAPHIC_DATA]" at bounding box center [73, 224] width 79 height 9
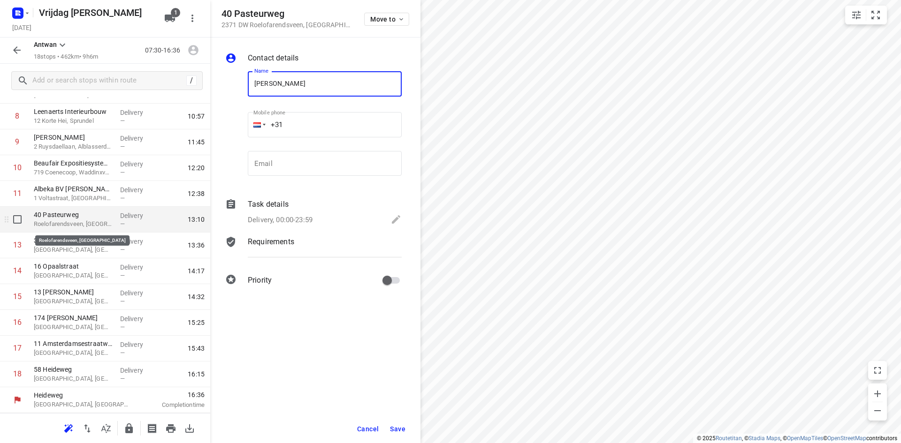
type input "[PERSON_NAME]"
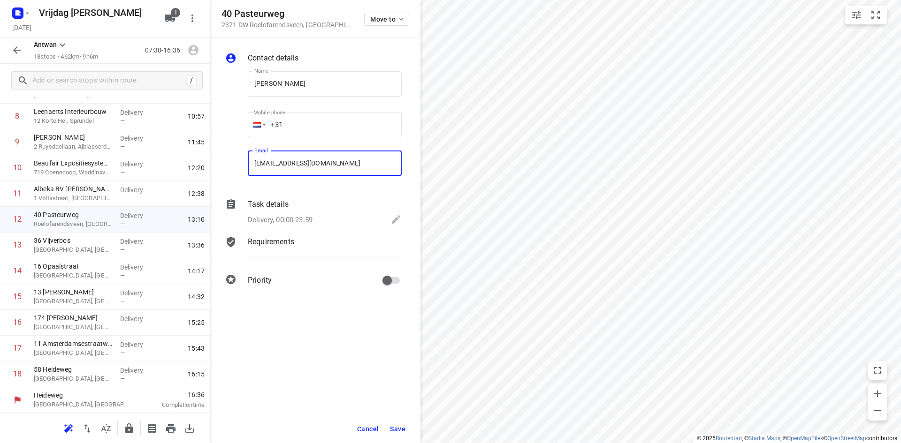
type input "[EMAIL_ADDRESS][DOMAIN_NAME]"
click at [397, 433] on button "Save" at bounding box center [397, 429] width 23 height 17
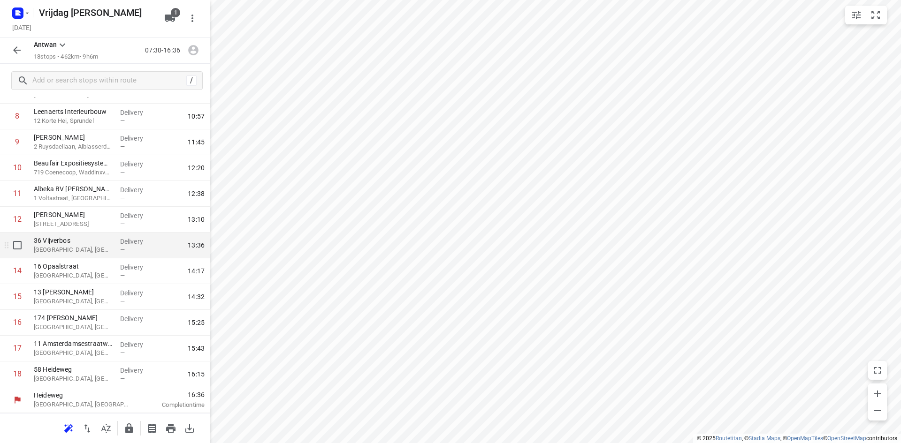
click at [75, 242] on p "36 Vijverbos" at bounding box center [73, 240] width 79 height 9
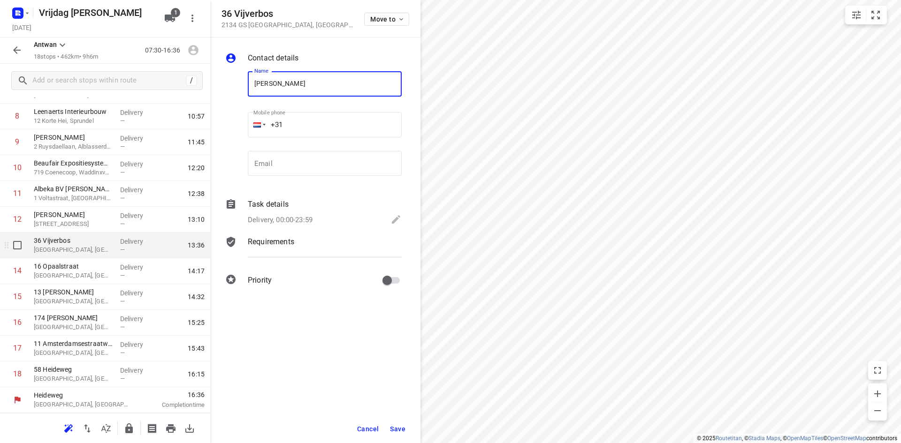
type input "[PERSON_NAME]"
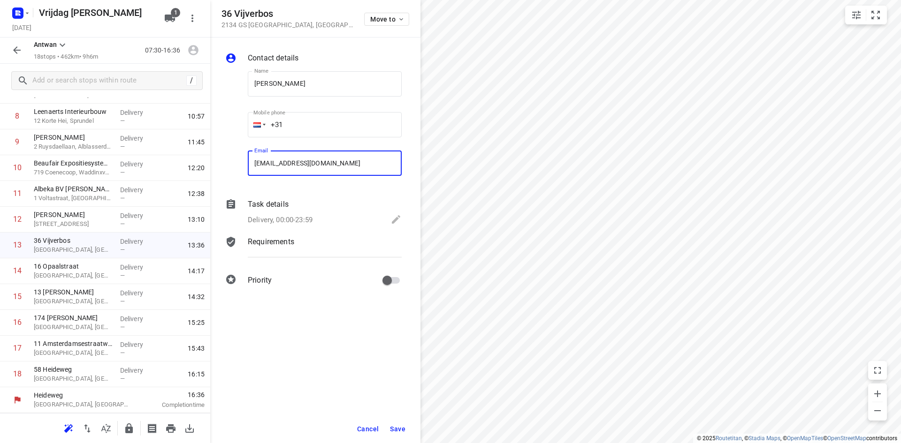
type input "[EMAIL_ADDRESS][DOMAIN_NAME]"
click at [392, 428] on span "Save" at bounding box center [397, 429] width 15 height 8
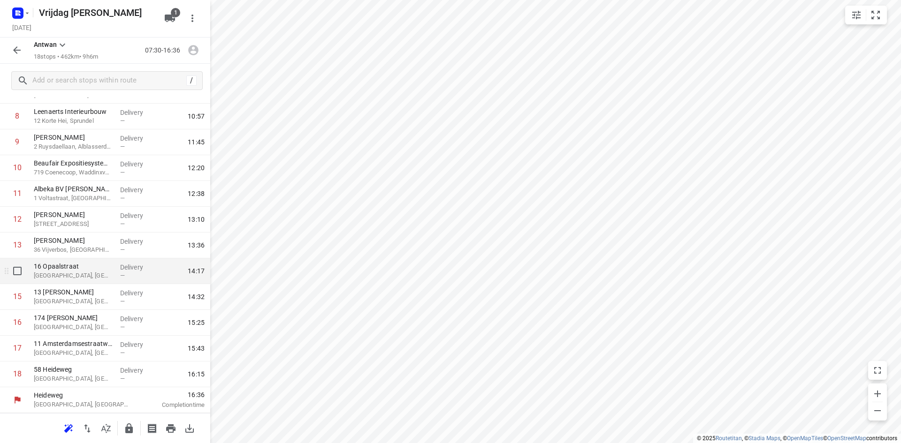
click at [87, 272] on p "[GEOGRAPHIC_DATA], [GEOGRAPHIC_DATA]" at bounding box center [73, 275] width 79 height 9
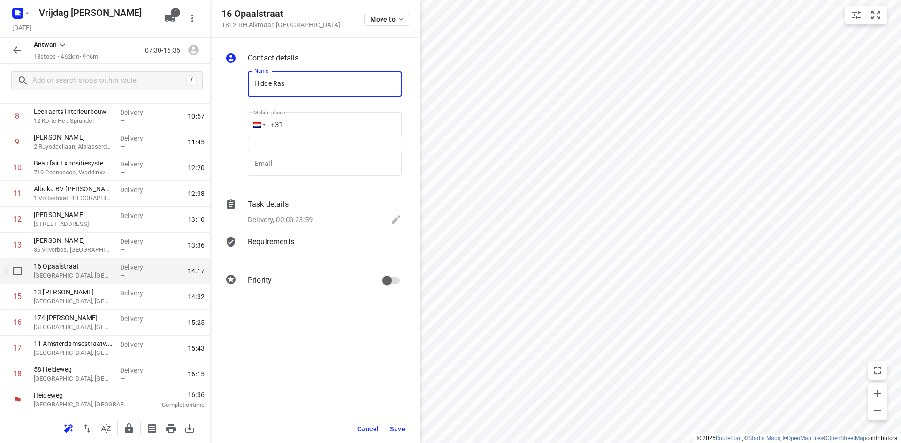
type input "Hidde Ras"
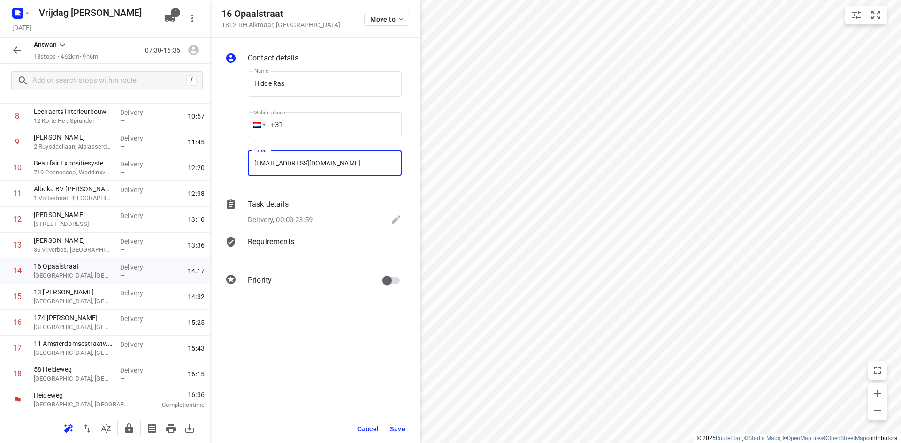
type input "[EMAIL_ADDRESS][DOMAIN_NAME]"
click at [395, 429] on span "Save" at bounding box center [397, 429] width 15 height 8
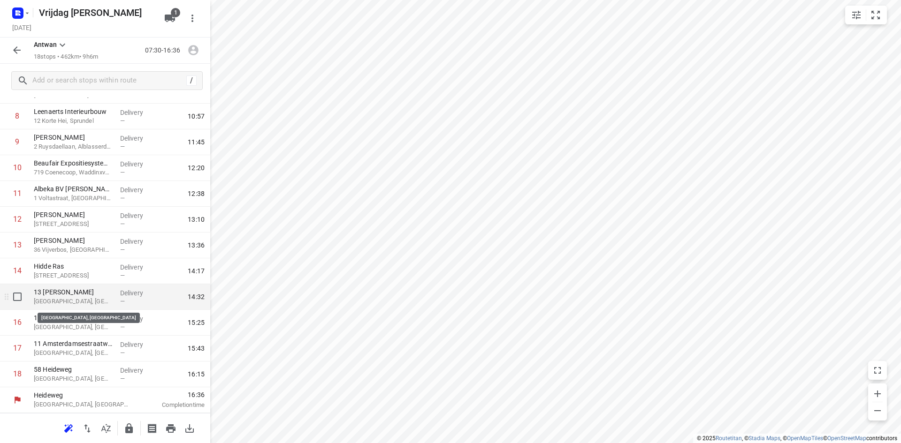
click at [108, 301] on p "[GEOGRAPHIC_DATA], [GEOGRAPHIC_DATA]" at bounding box center [73, 301] width 79 height 9
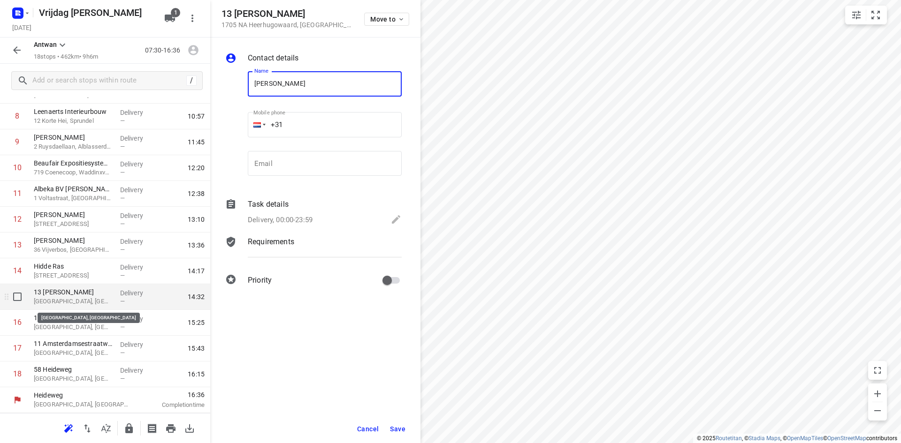
type input "[PERSON_NAME]"
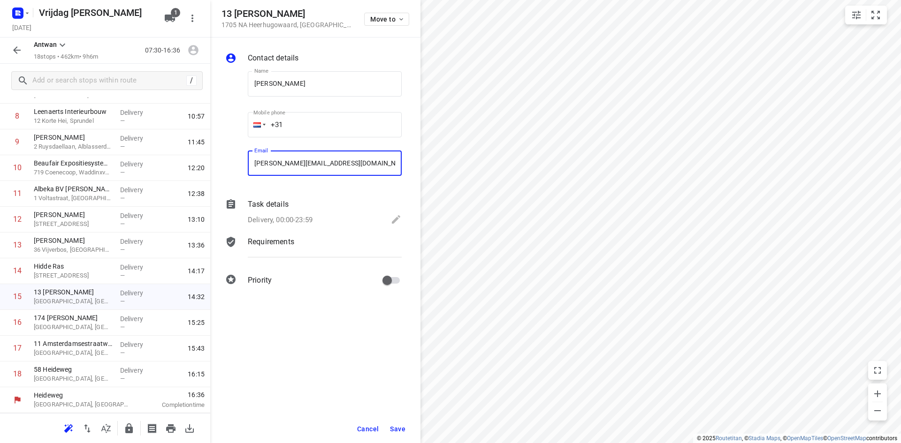
type input "[PERSON_NAME][EMAIL_ADDRESS][DOMAIN_NAME]"
click at [391, 427] on span "Save" at bounding box center [397, 429] width 15 height 8
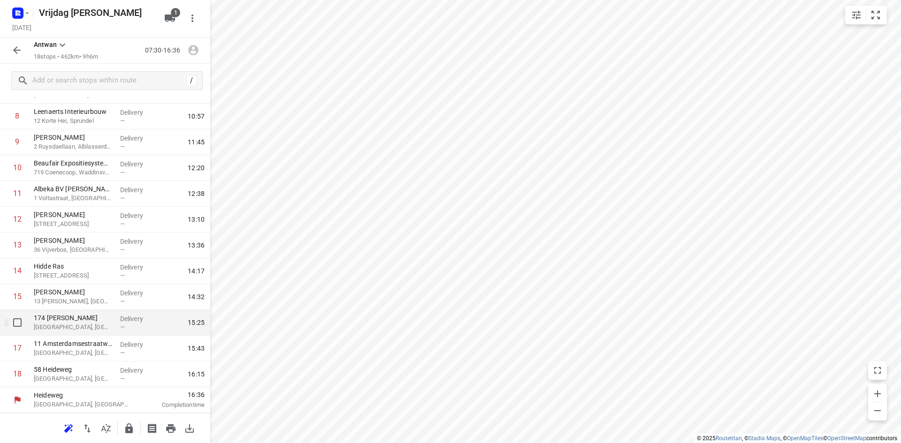
click at [123, 329] on div "—" at bounding box center [137, 327] width 35 height 7
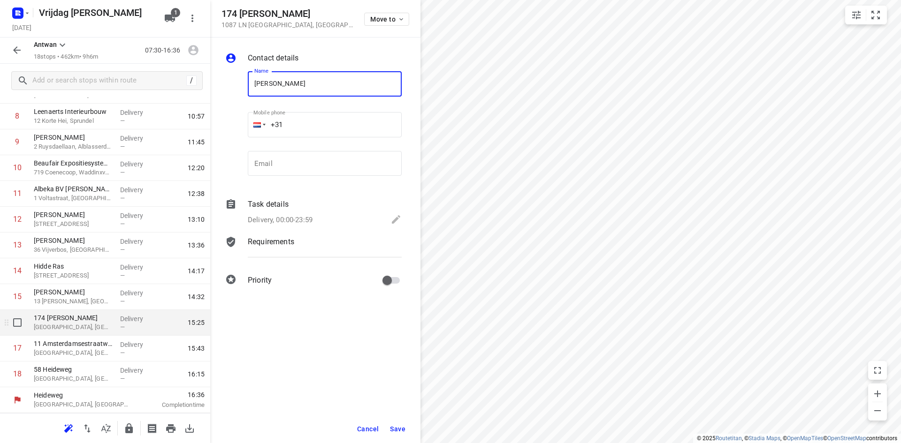
type input "[PERSON_NAME]"
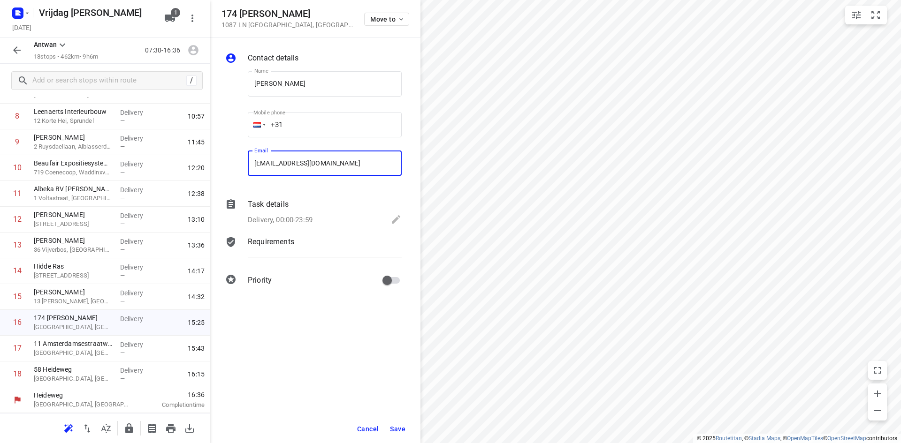
type input "[EMAIL_ADDRESS][DOMAIN_NAME]"
click at [395, 431] on span "Save" at bounding box center [397, 429] width 15 height 8
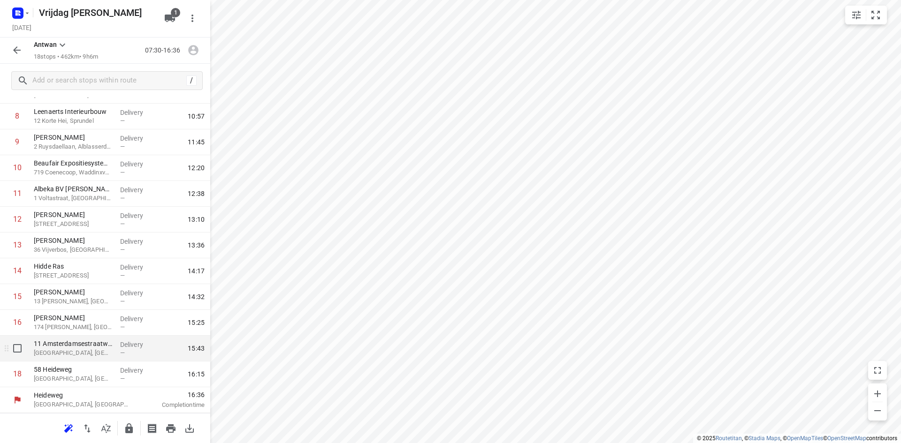
click at [76, 349] on p "[GEOGRAPHIC_DATA], [GEOGRAPHIC_DATA]" at bounding box center [73, 353] width 79 height 9
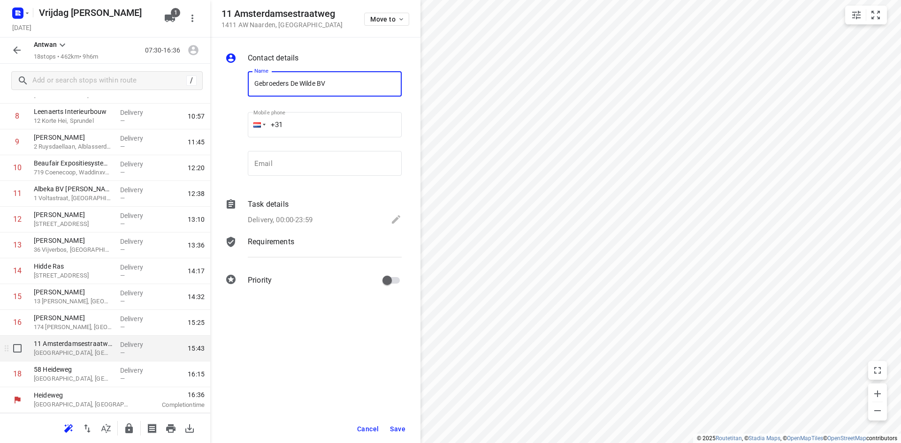
type input "Gebroeders De Wilde BV"
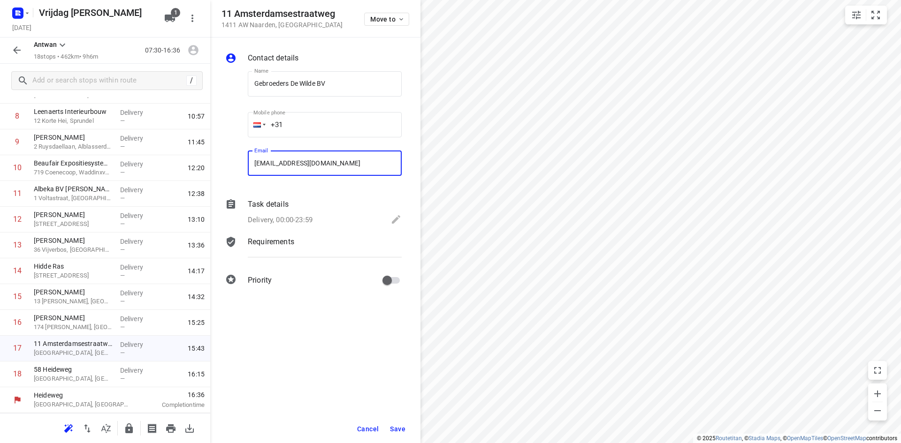
type input "[EMAIL_ADDRESS][DOMAIN_NAME]"
click at [402, 432] on span "Save" at bounding box center [397, 429] width 15 height 8
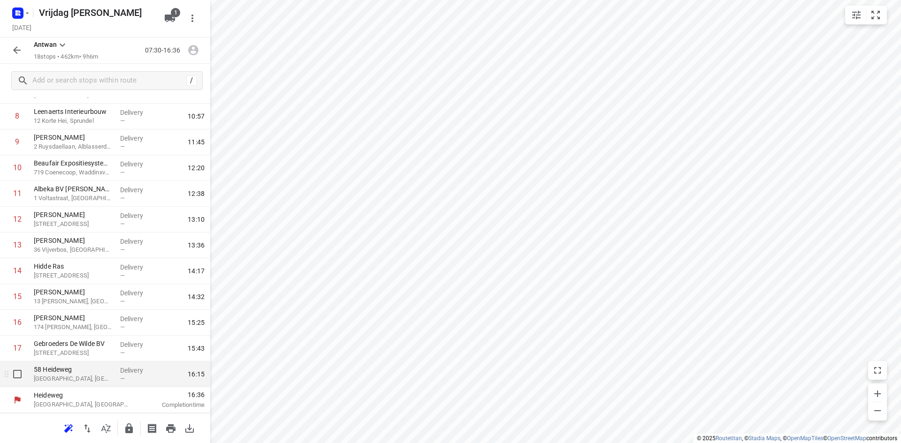
click at [116, 378] on div "Delivery —" at bounding box center [137, 375] width 42 height 26
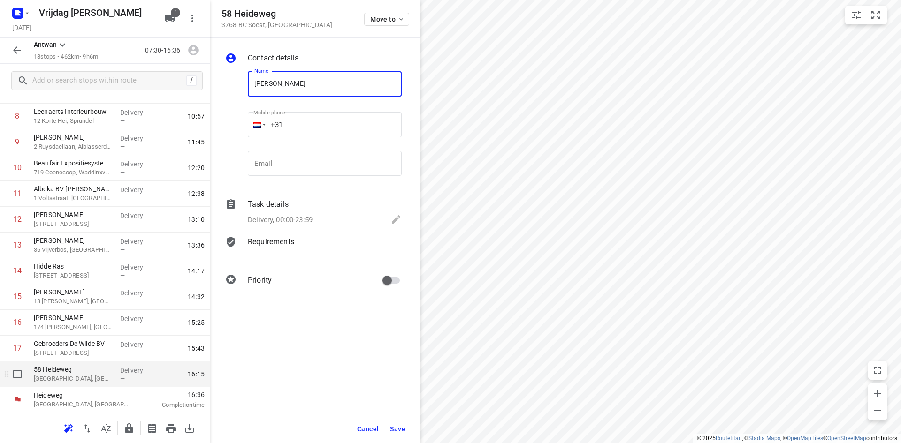
type input "[PERSON_NAME]"
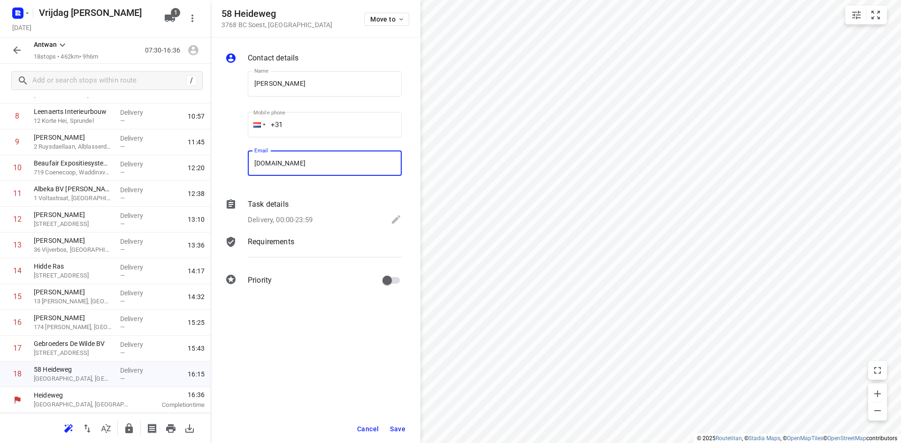
click at [399, 424] on button "Save" at bounding box center [397, 429] width 23 height 17
click at [266, 162] on input "[DOMAIN_NAME]" at bounding box center [325, 163] width 154 height 25
type input "[EMAIL_ADDRESS][DOMAIN_NAME]"
click at [395, 426] on span "Save" at bounding box center [397, 429] width 15 height 8
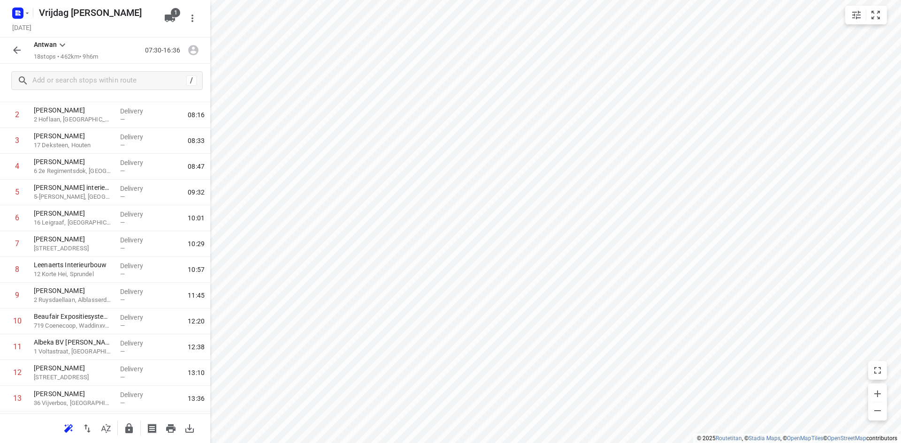
scroll to position [0, 0]
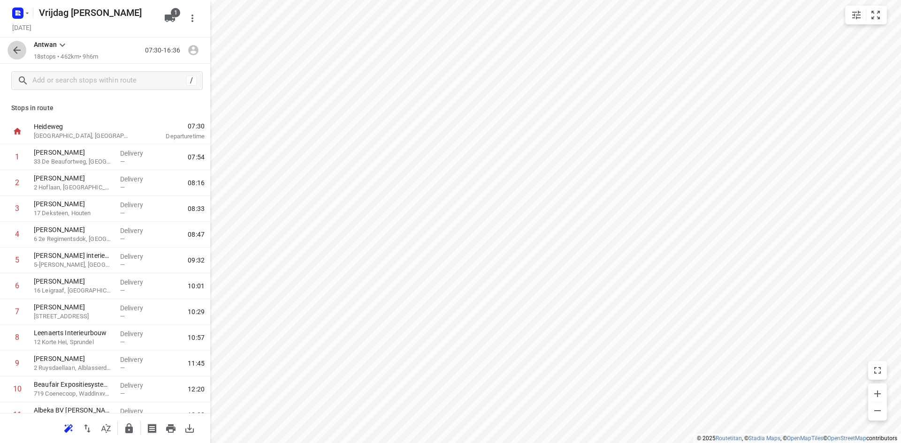
click at [24, 52] on button "button" at bounding box center [17, 50] width 19 height 19
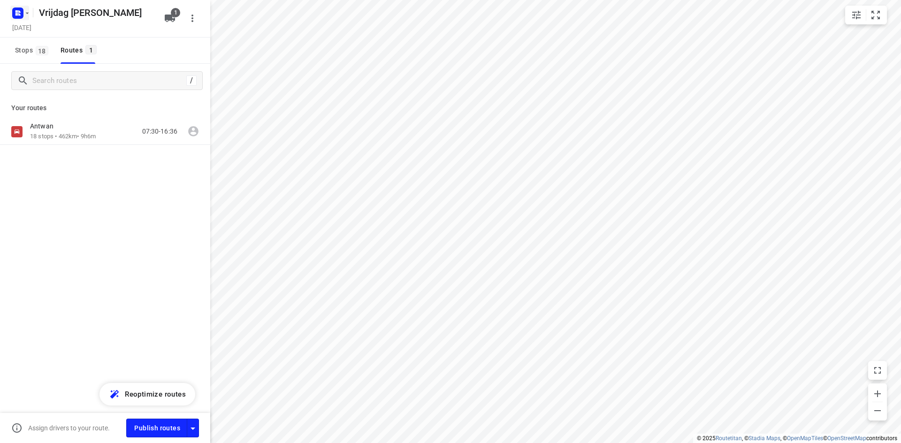
click at [23, 15] on rect "button" at bounding box center [17, 13] width 11 height 11
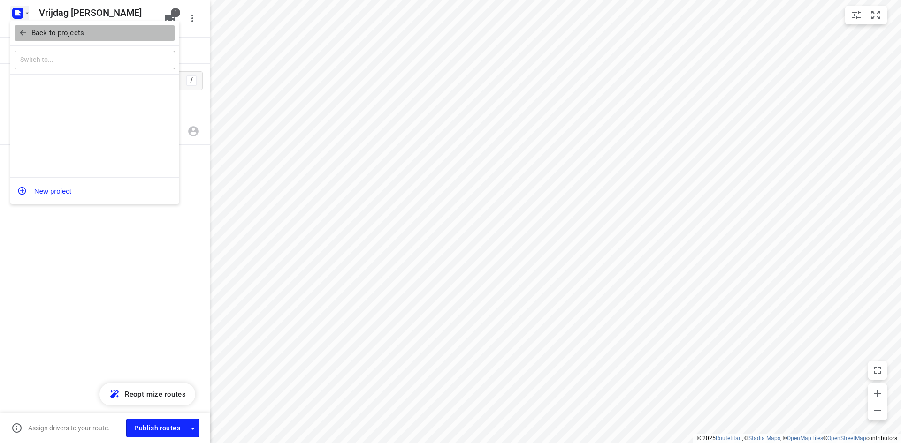
click at [36, 31] on p "Back to projects" at bounding box center [57, 33] width 53 height 11
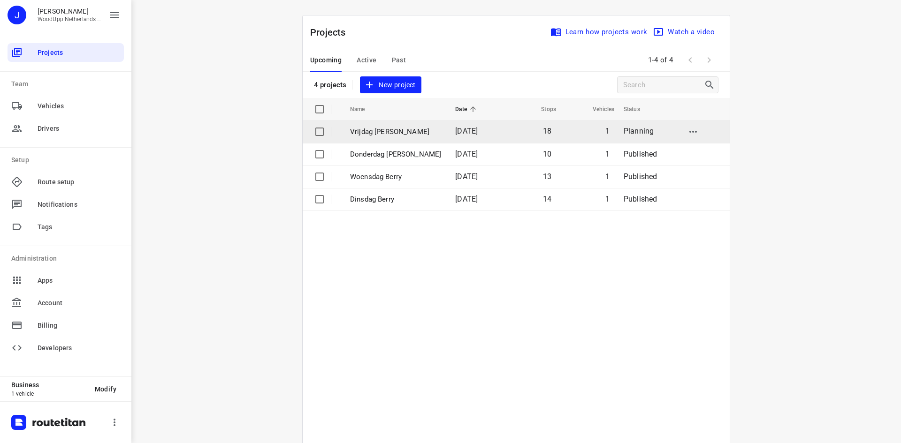
click at [380, 131] on p "Vrijdag [PERSON_NAME]" at bounding box center [395, 132] width 91 height 11
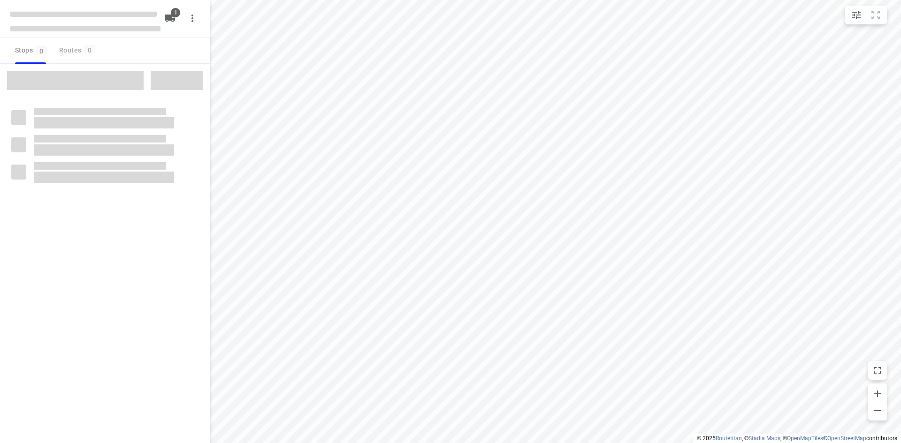
type input "distance"
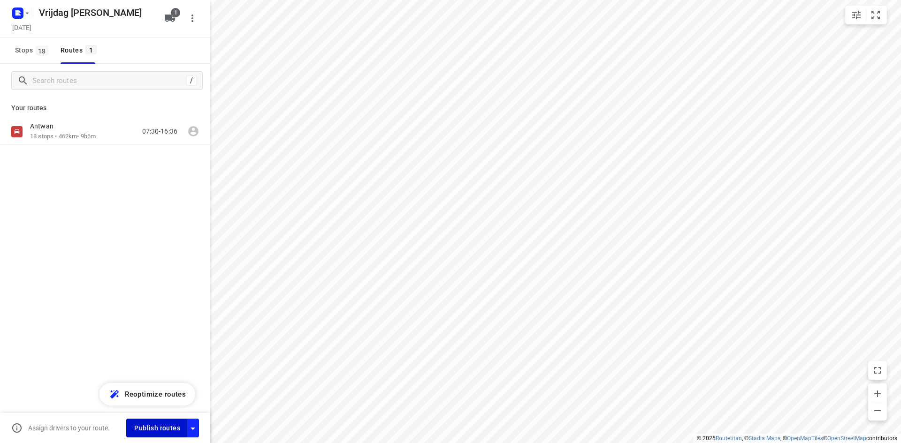
click at [149, 430] on span "Publish routes" at bounding box center [157, 429] width 46 height 12
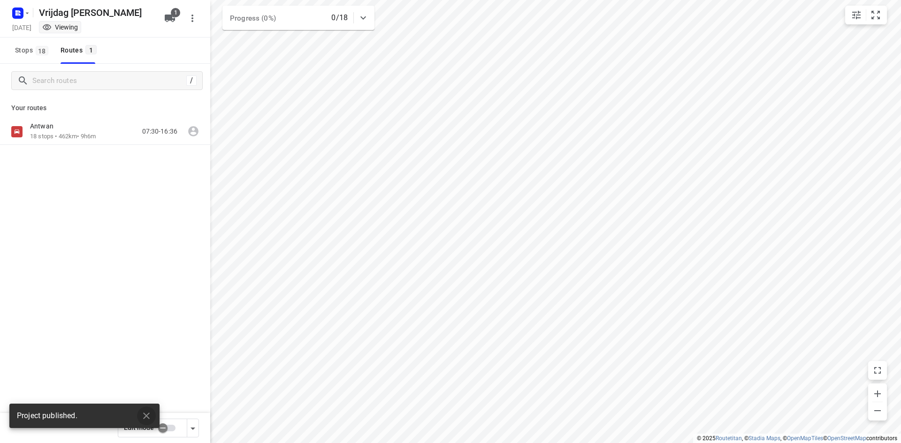
drag, startPoint x: 142, startPoint y: 418, endPoint x: 144, endPoint y: 388, distance: 30.1
click at [142, 418] on icon "button" at bounding box center [146, 415] width 11 height 11
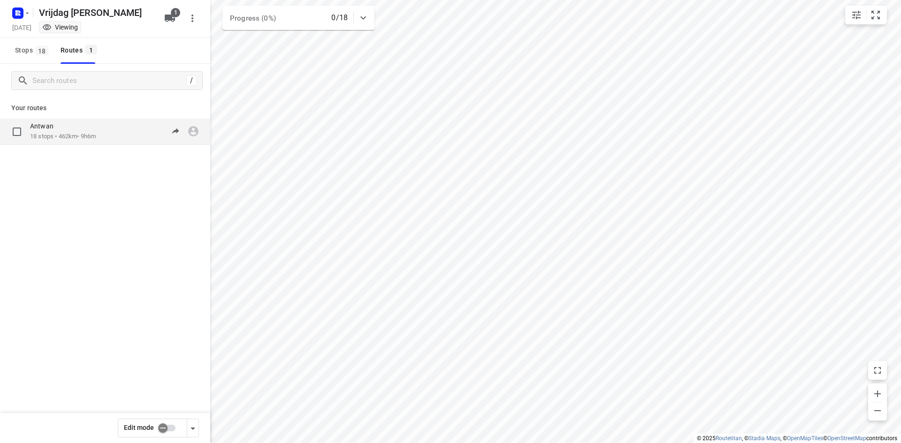
click at [91, 143] on div "Antwan 18 stops • 462km • 9h6m 07:30-16:36" at bounding box center [105, 132] width 210 height 26
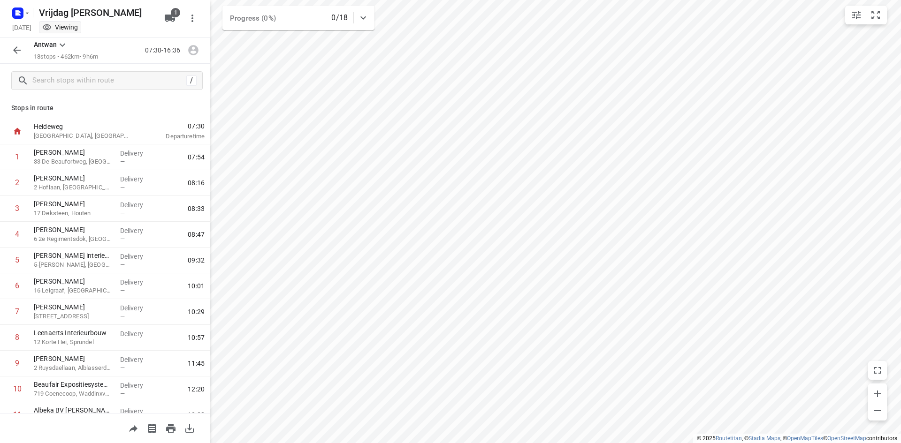
click at [186, 431] on icon "button" at bounding box center [189, 429] width 8 height 8
click at [15, 55] on icon "button" at bounding box center [16, 50] width 11 height 11
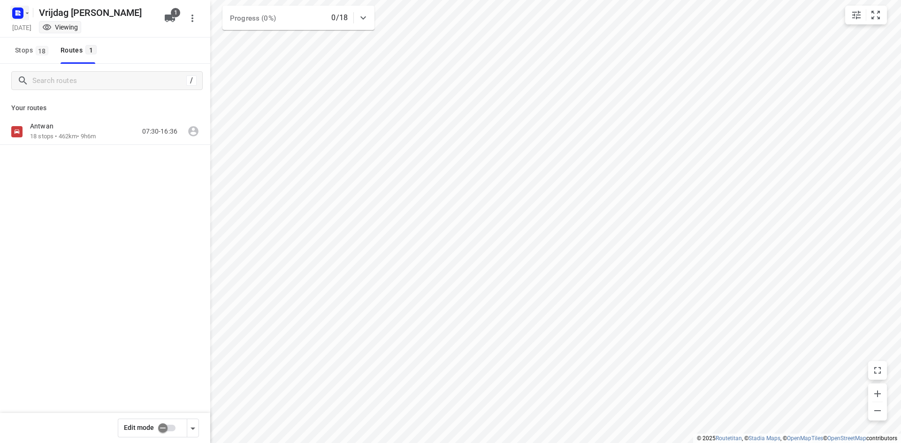
click at [23, 15] on rect "button" at bounding box center [17, 13] width 11 height 11
click at [26, 27] on button "Back to projects" at bounding box center [95, 32] width 160 height 15
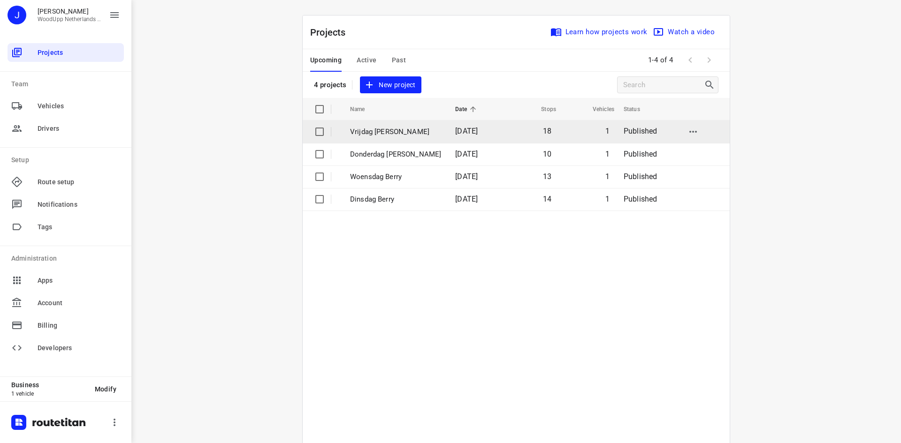
click at [391, 121] on td "Vrijdag [PERSON_NAME]" at bounding box center [394, 132] width 107 height 23
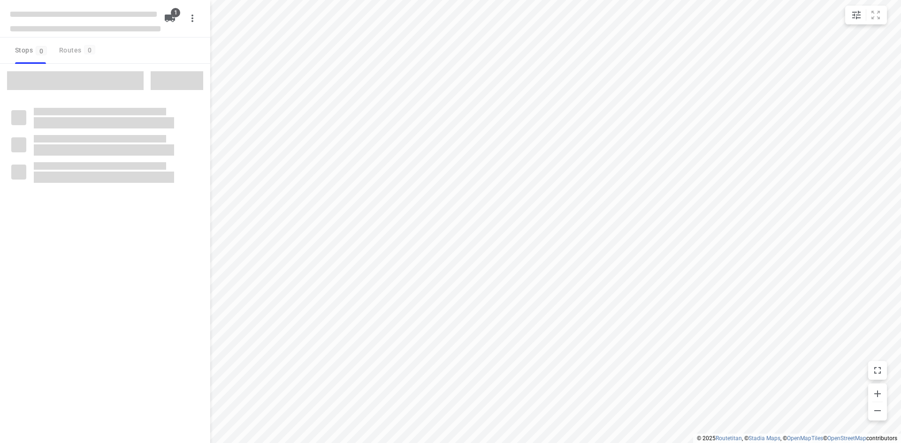
type input "distance"
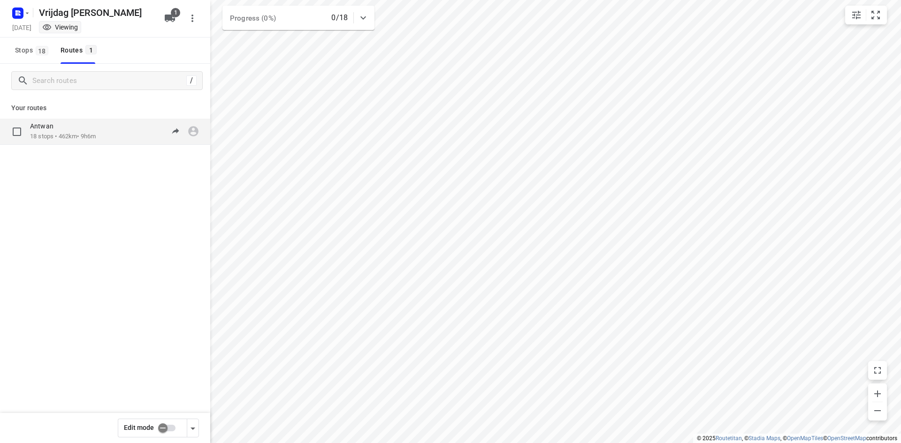
click at [63, 135] on p "18 stops • 462km • 9h6m" at bounding box center [63, 136] width 66 height 9
